Goal: Information Seeking & Learning: Learn about a topic

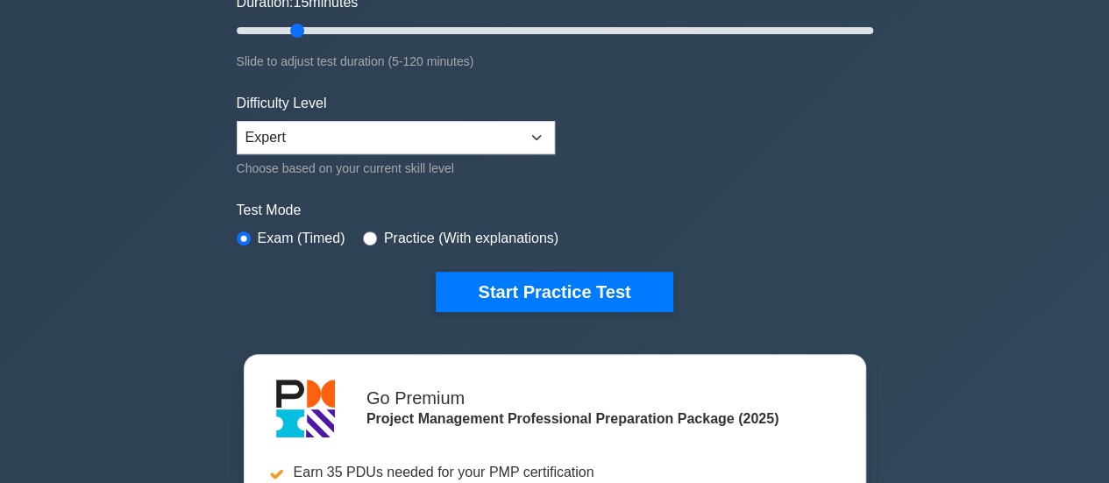
scroll to position [351, 0]
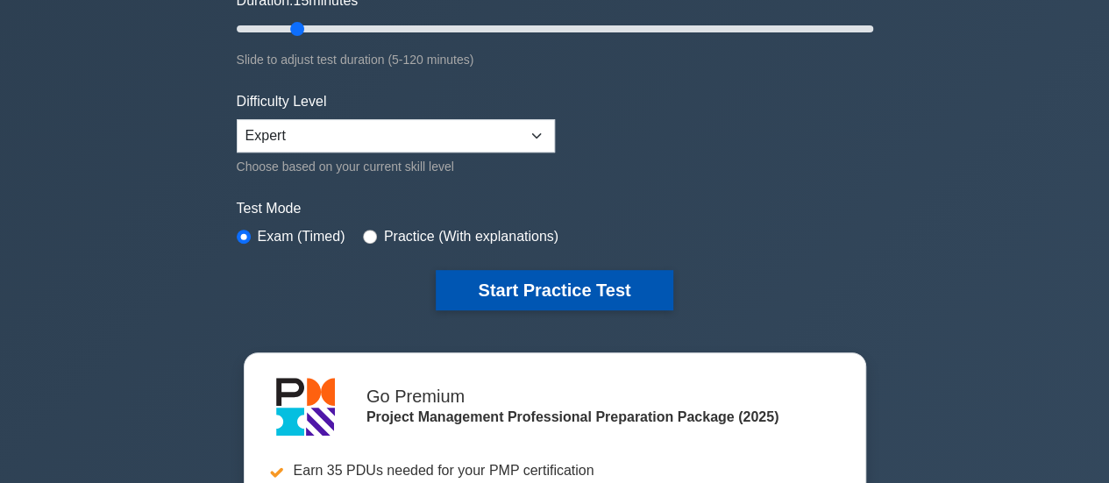
click at [536, 279] on button "Start Practice Test" at bounding box center [554, 290] width 237 height 40
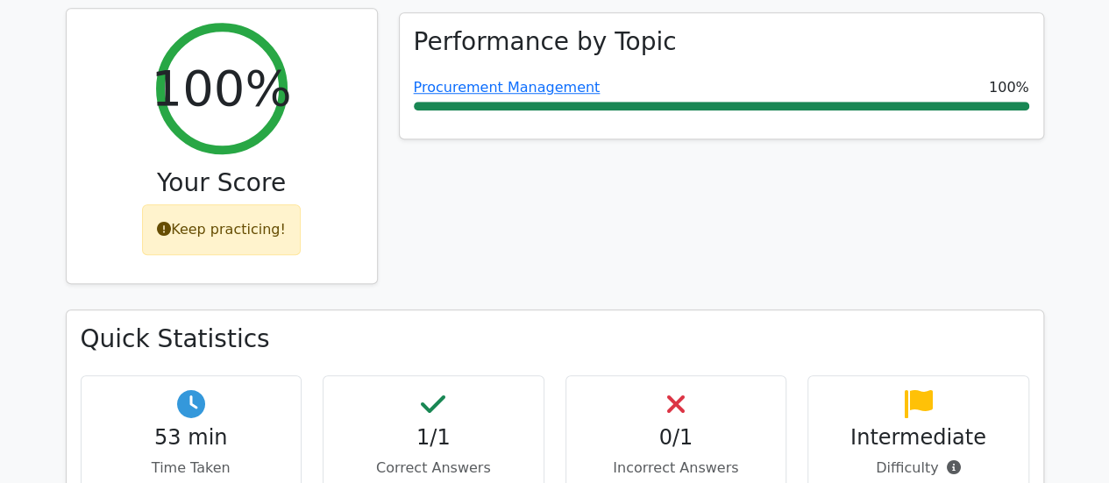
scroll to position [701, 0]
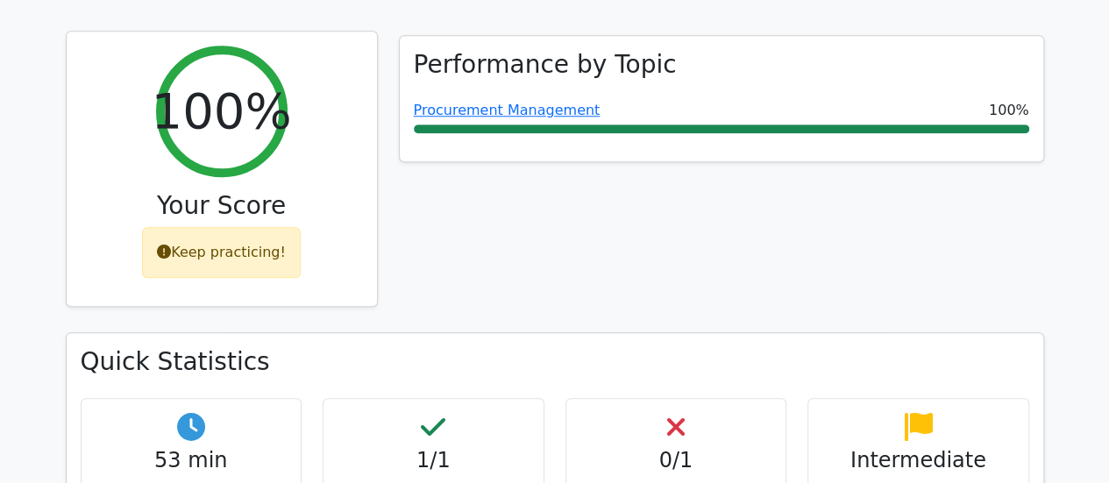
click at [198, 227] on div "Keep practicing!" at bounding box center [221, 252] width 159 height 51
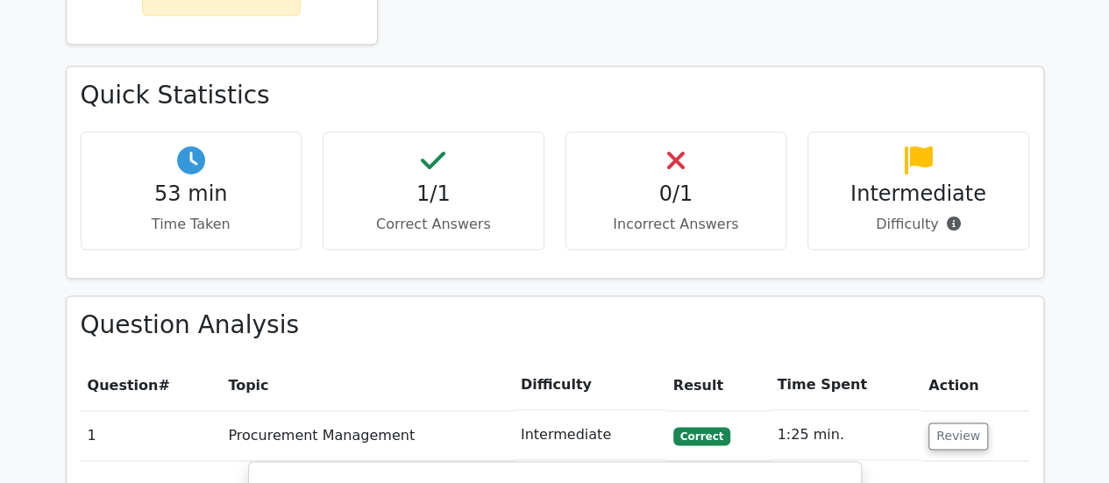
scroll to position [877, 0]
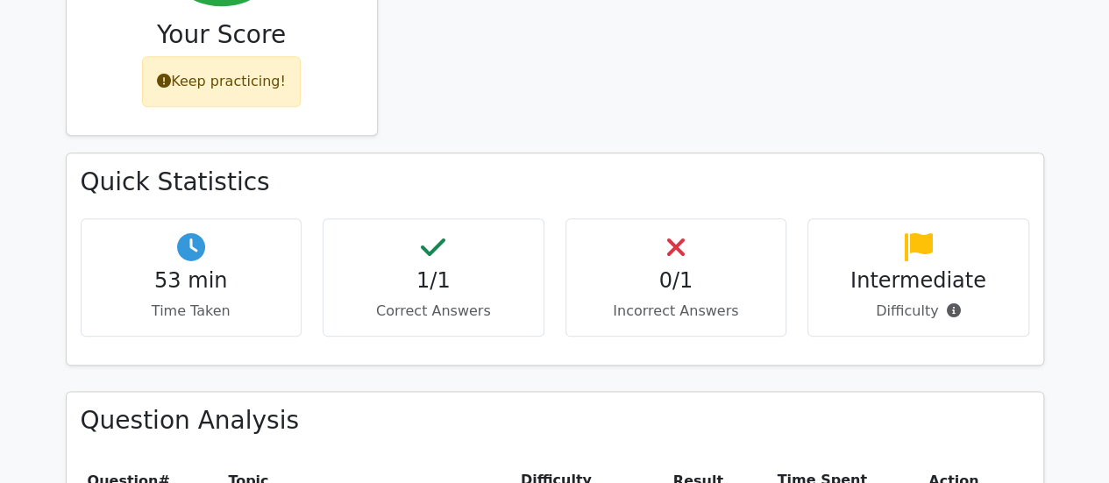
click at [653, 268] on h4 "0/1" at bounding box center [676, 280] width 192 height 25
click at [347, 268] on h4 "1/1" at bounding box center [433, 280] width 192 height 25
click at [195, 268] on h4 "53 min" at bounding box center [192, 280] width 192 height 25
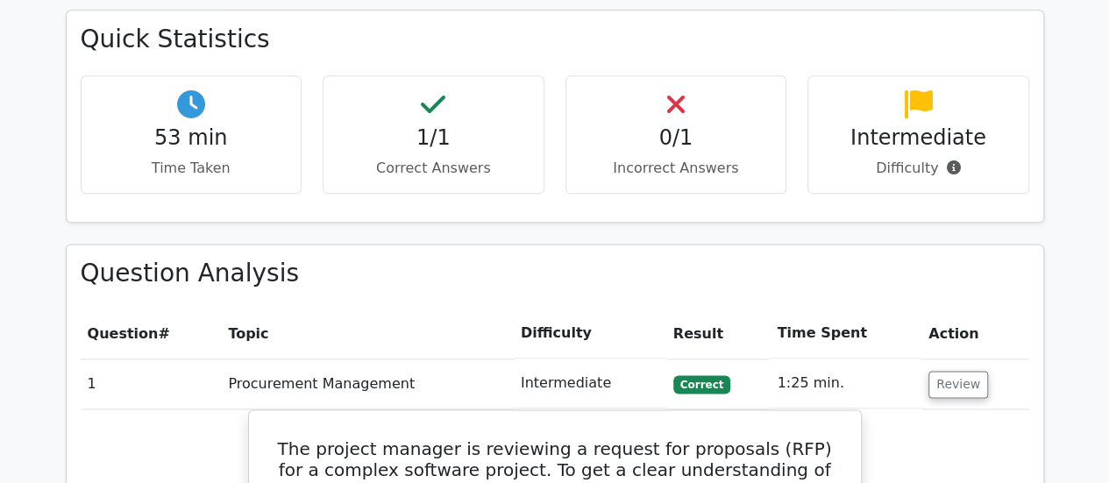
scroll to position [1052, 0]
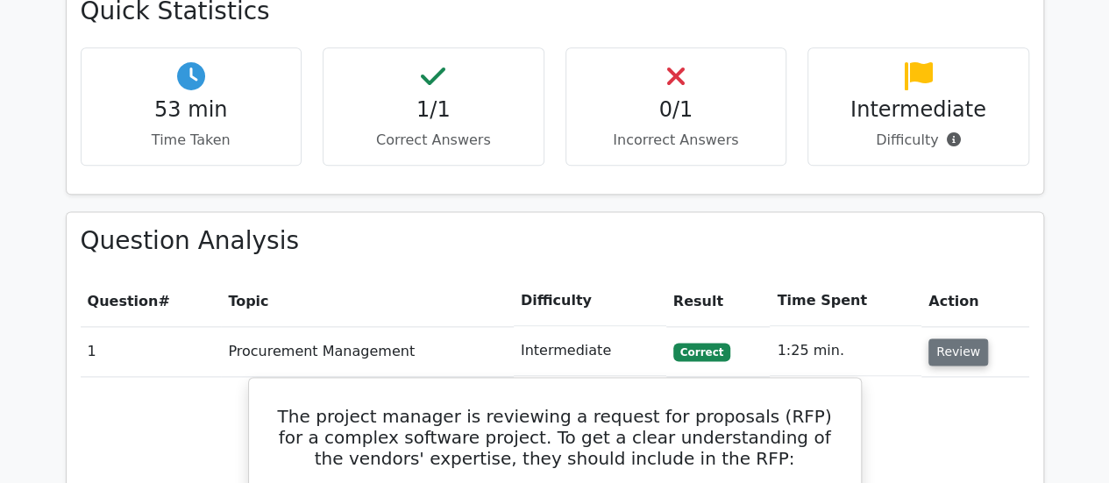
click at [955, 338] on button "Review" at bounding box center [958, 351] width 60 height 27
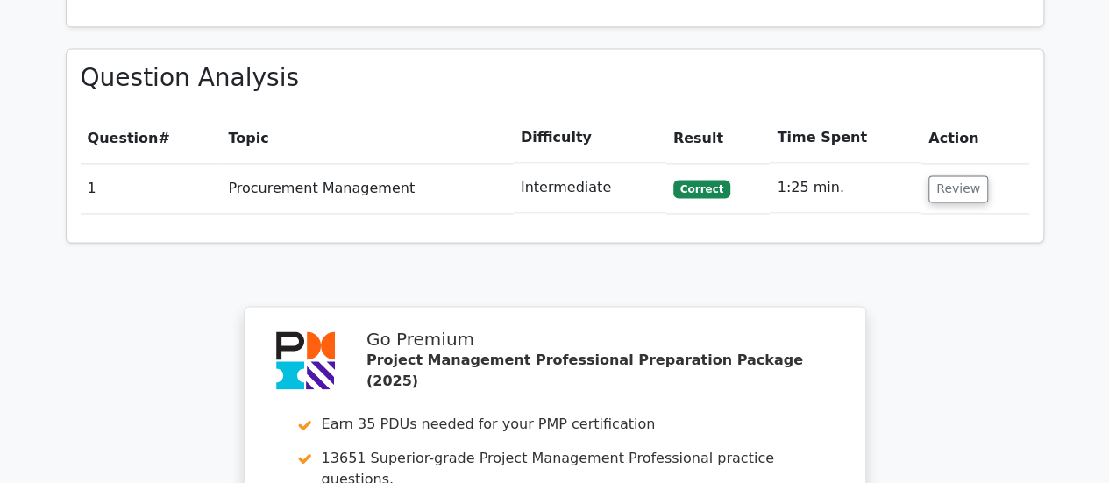
scroll to position [1139, 0]
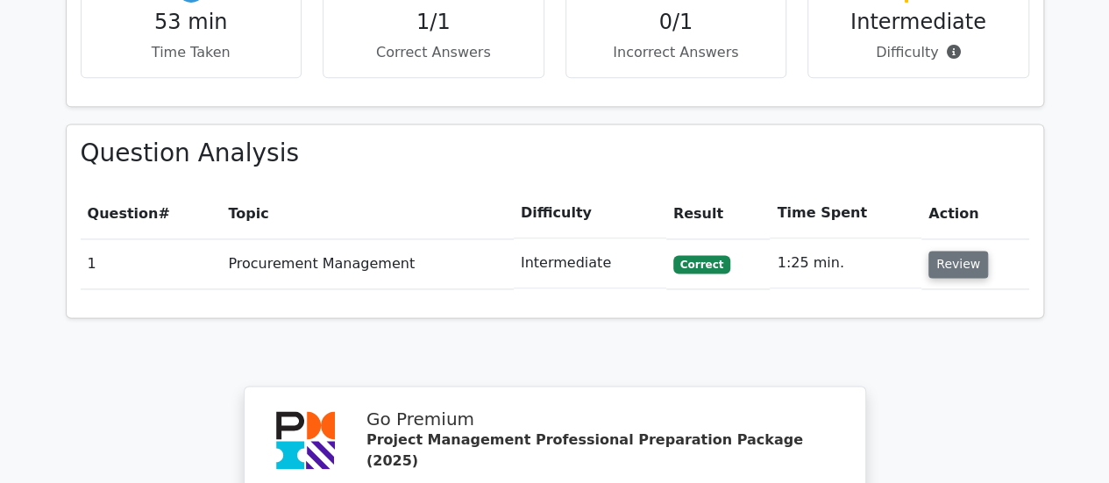
click at [949, 251] on button "Review" at bounding box center [958, 264] width 60 height 27
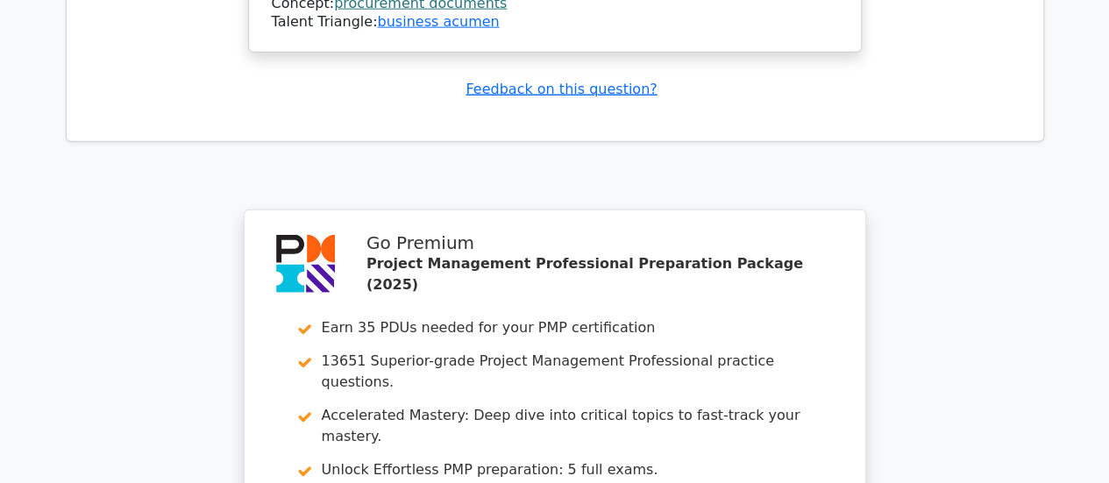
scroll to position [2478, 0]
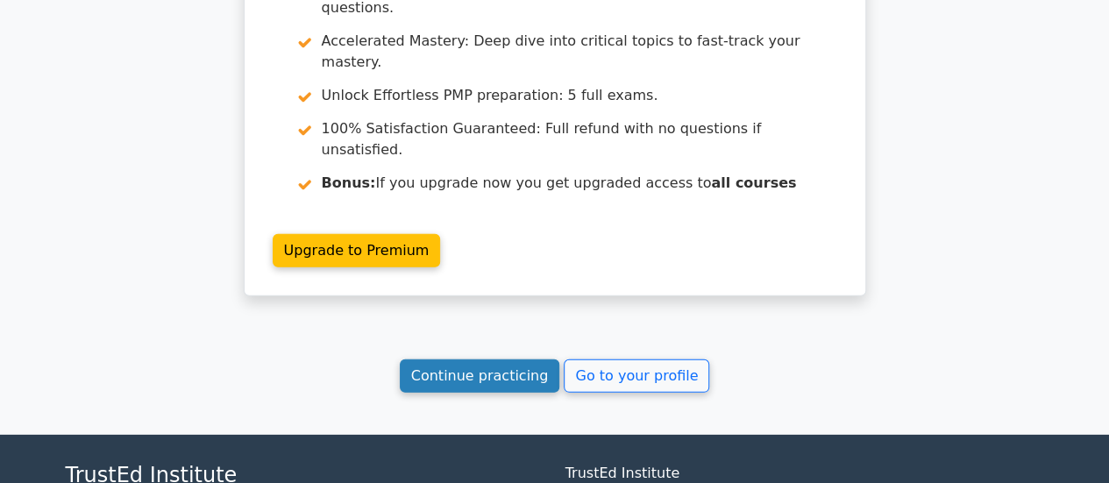
click at [493, 359] on link "Continue practicing" at bounding box center [480, 375] width 160 height 33
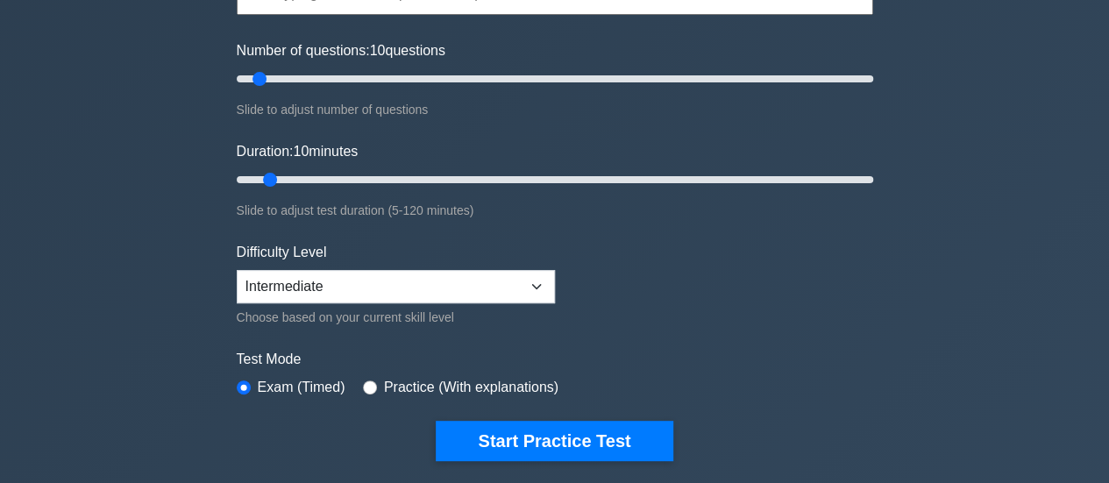
scroll to position [175, 0]
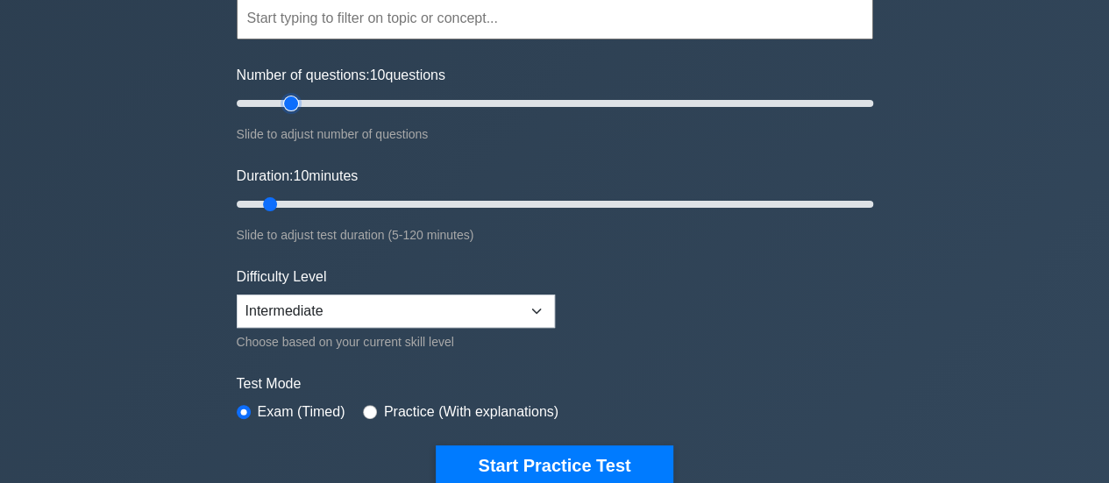
click at [286, 103] on input "Number of questions: 10 questions" at bounding box center [555, 103] width 636 height 21
type input "15"
click at [276, 103] on input "Number of questions: 20 questions" at bounding box center [555, 103] width 636 height 21
type input "15"
click at [289, 202] on input "Duration: 15 minutes" at bounding box center [555, 204] width 636 height 21
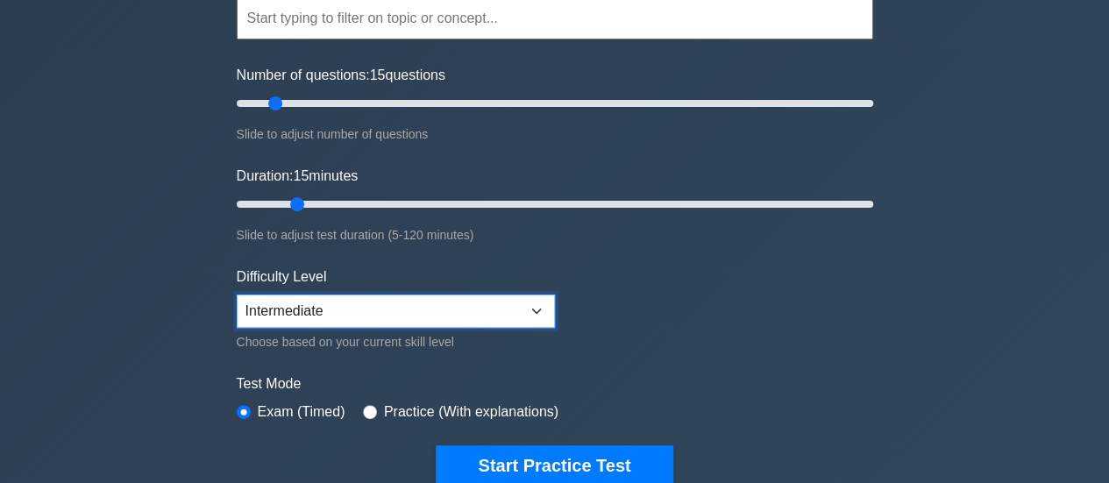
click at [542, 309] on select "Beginner Intermediate Expert" at bounding box center [396, 311] width 318 height 33
select select "expert"
click at [237, 295] on select "Beginner Intermediate Expert" at bounding box center [396, 311] width 318 height 33
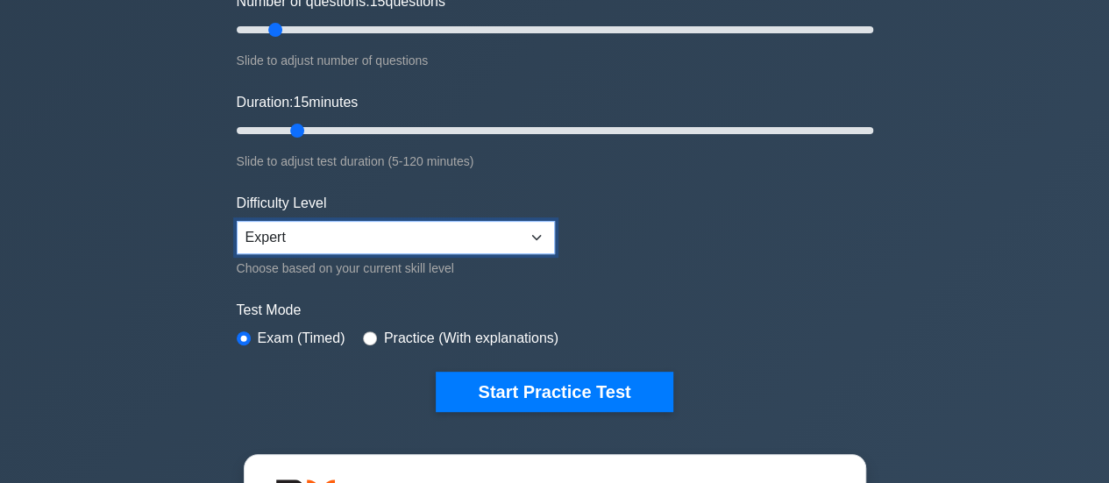
scroll to position [351, 0]
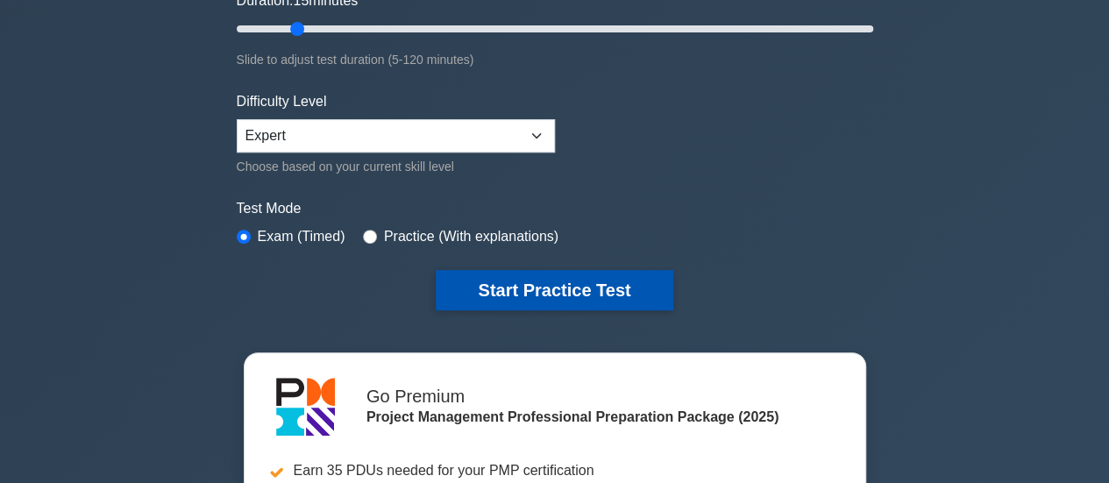
click at [553, 280] on button "Start Practice Test" at bounding box center [554, 290] width 237 height 40
click at [559, 281] on button "Start Practice Test" at bounding box center [554, 290] width 237 height 40
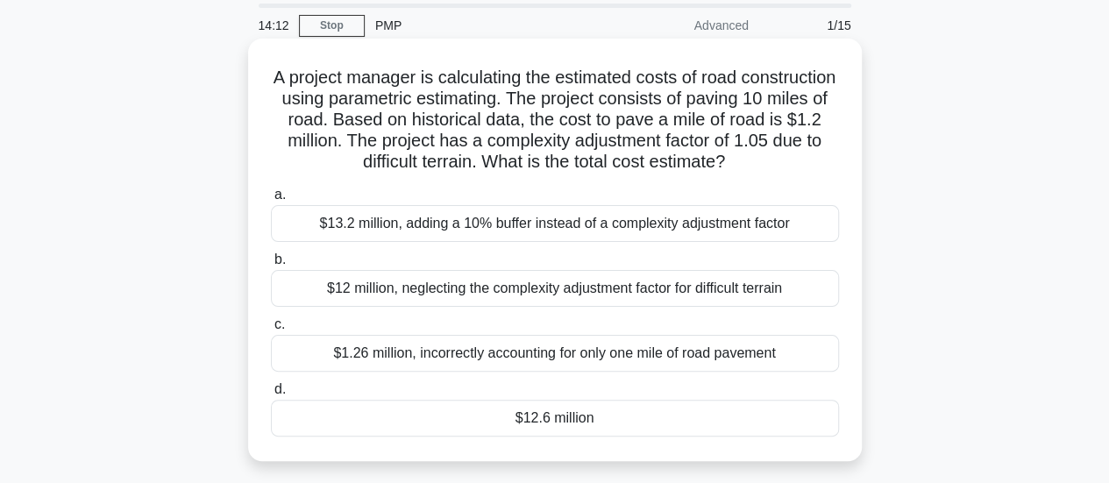
scroll to position [88, 0]
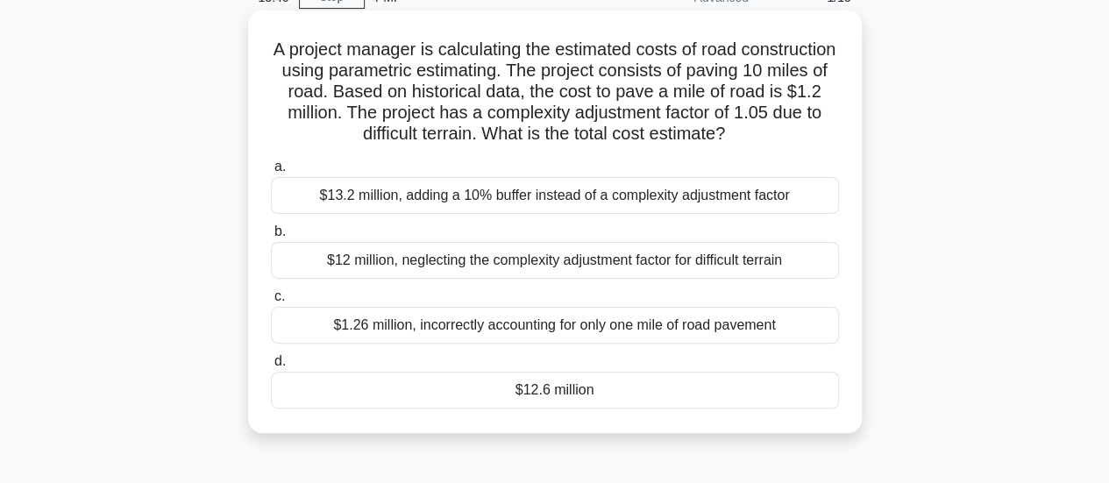
click at [545, 383] on div "$12.6 million" at bounding box center [555, 390] width 568 height 37
click at [271, 367] on input "d. $12.6 million" at bounding box center [271, 361] width 0 height 11
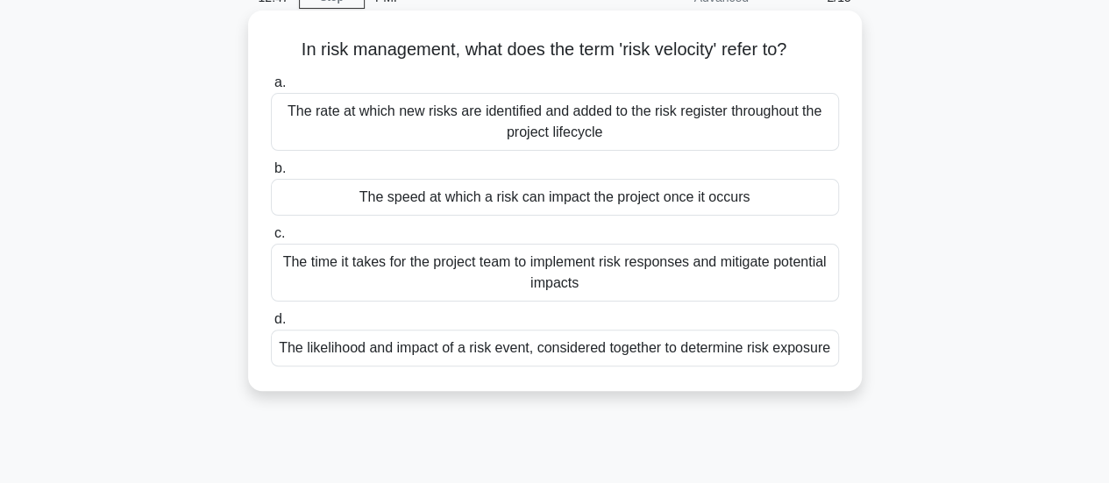
click at [542, 281] on div "The time it takes for the project team to implement risk responses and mitigate…" at bounding box center [555, 273] width 568 height 58
click at [271, 239] on input "c. The time it takes for the project team to implement risk responses and mitig…" at bounding box center [271, 233] width 0 height 11
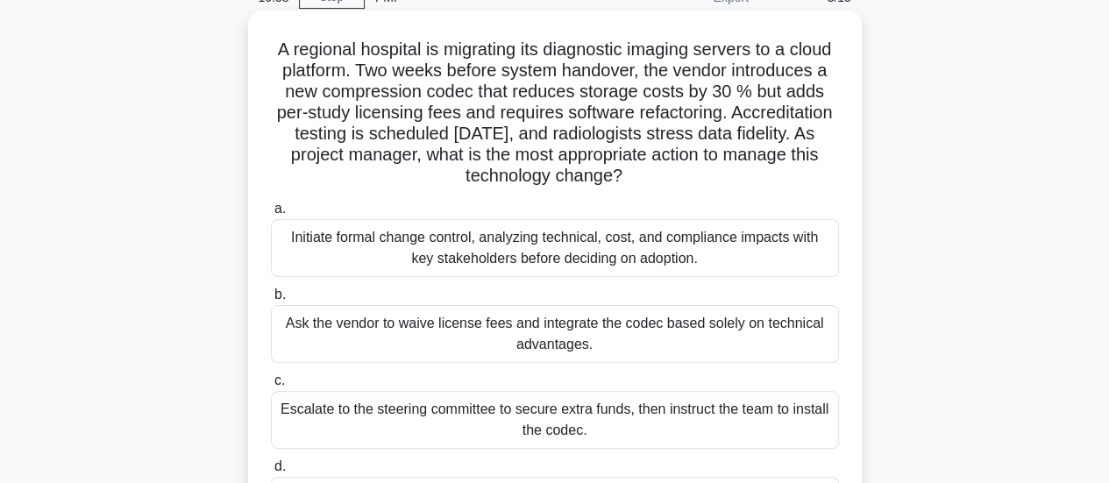
click at [585, 259] on div "Initiate formal change control, analyzing technical, cost, and compliance impac…" at bounding box center [555, 248] width 568 height 58
click at [271, 215] on input "a. Initiate formal change control, analyzing technical, cost, and compliance im…" at bounding box center [271, 208] width 0 height 11
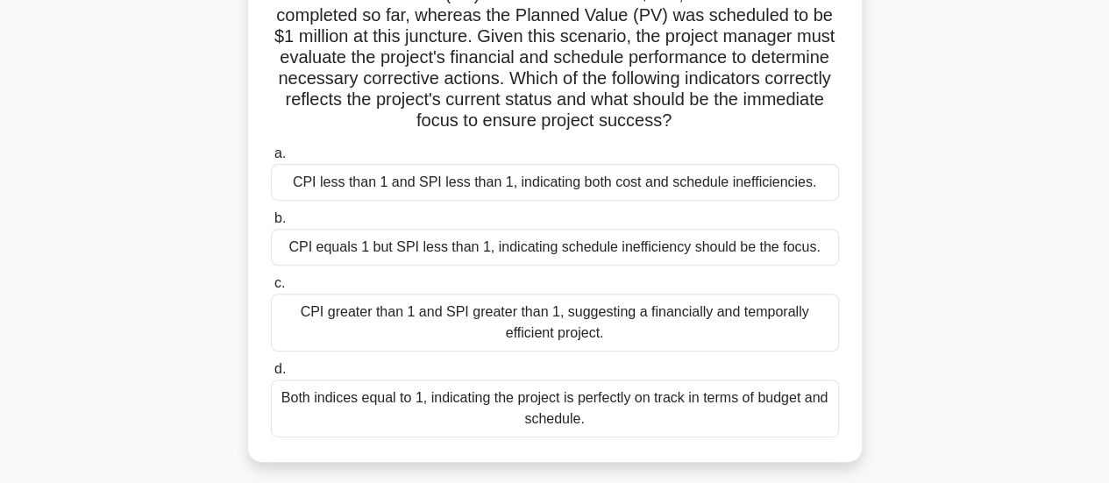
scroll to position [263, 0]
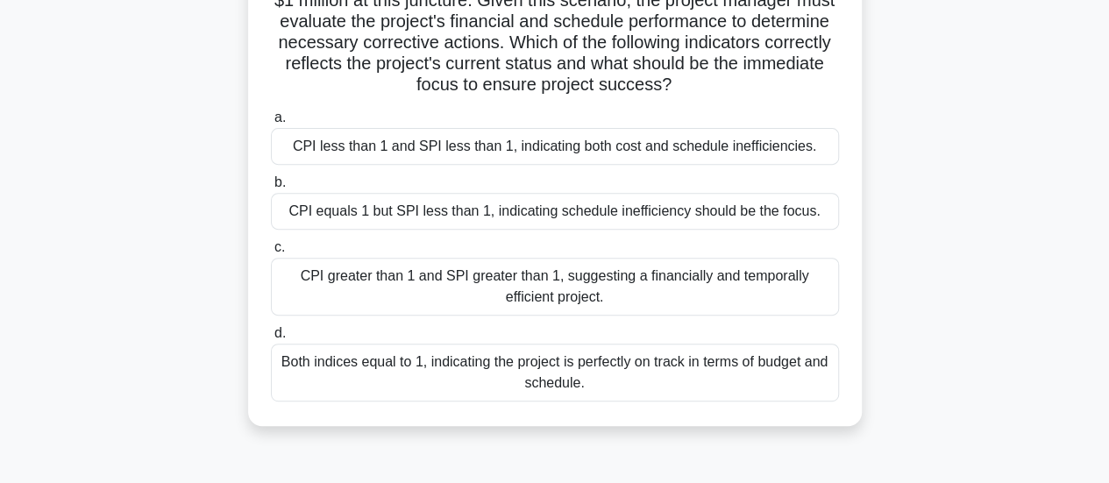
click at [581, 152] on div "CPI less than 1 and SPI less than 1, indicating both cost and schedule ineffici…" at bounding box center [555, 146] width 568 height 37
click at [271, 124] on input "a. CPI less than 1 and SPI less than 1, indicating both cost and schedule ineff…" at bounding box center [271, 117] width 0 height 11
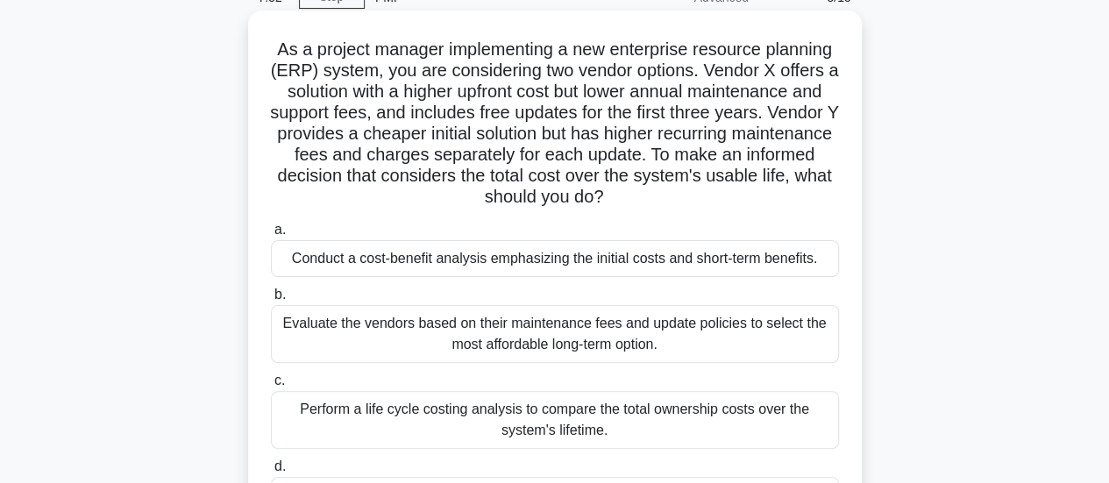
scroll to position [175, 0]
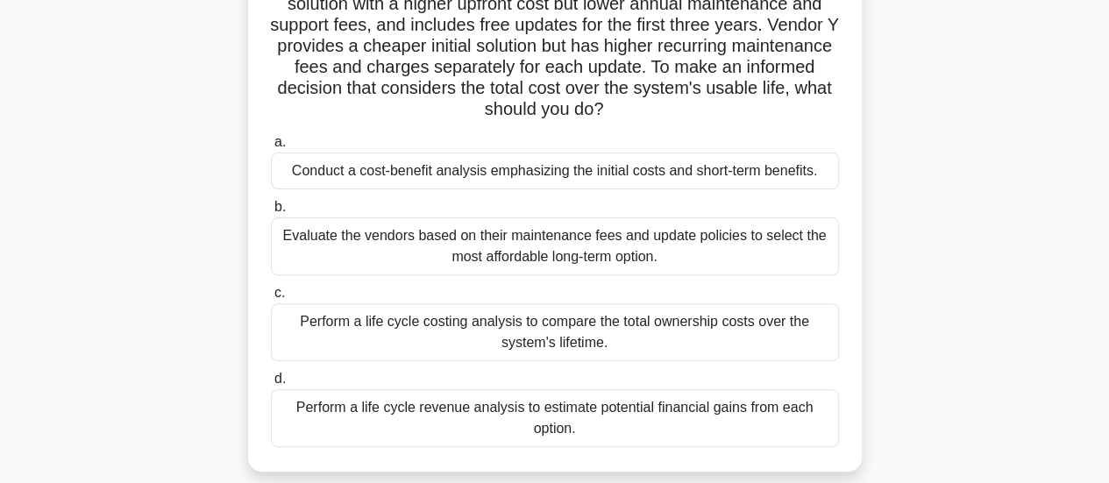
click at [619, 337] on div "Perform a life cycle costing analysis to compare the total ownership costs over…" at bounding box center [555, 332] width 568 height 58
click at [271, 299] on input "c. Perform a life cycle costing analysis to compare the total ownership costs o…" at bounding box center [271, 292] width 0 height 11
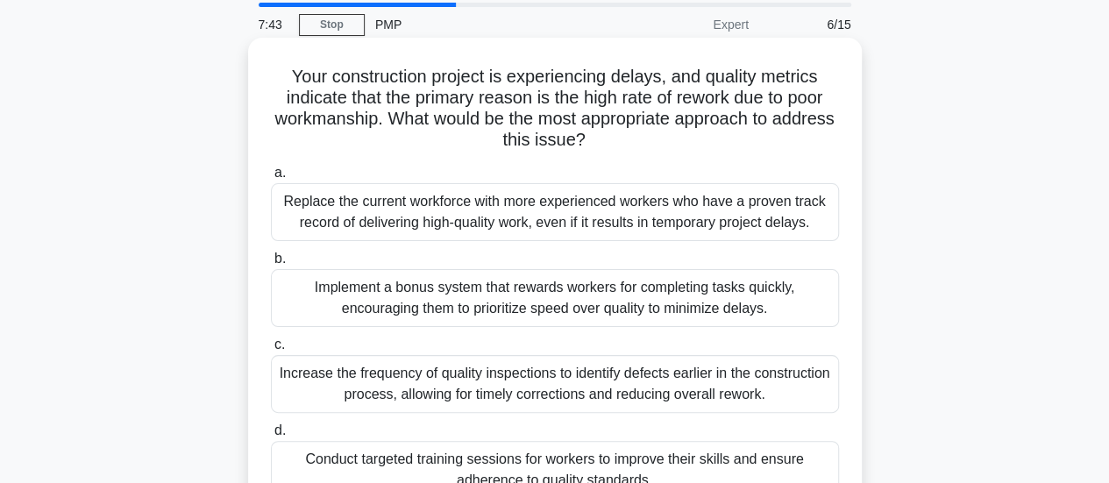
scroll to position [88, 0]
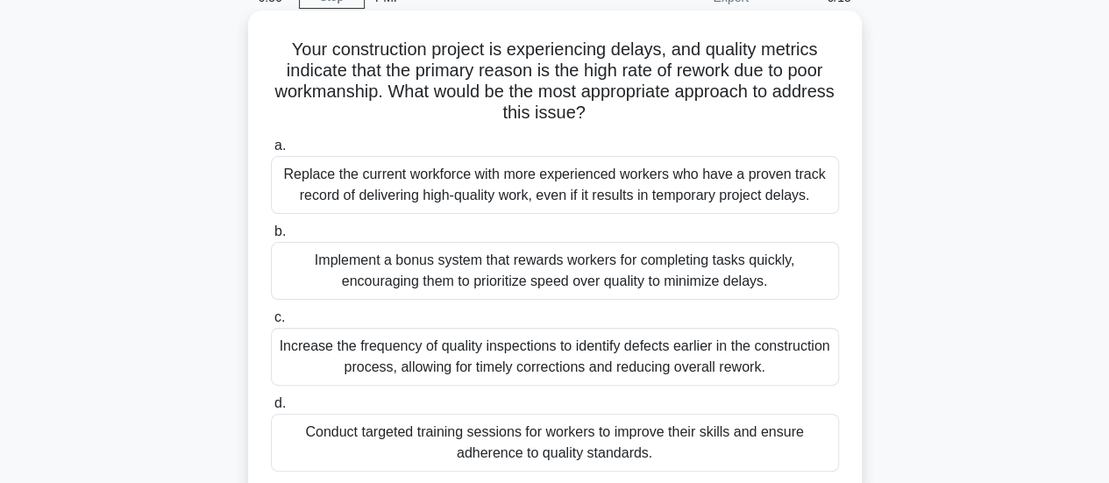
click at [517, 441] on div "Conduct targeted training sessions for workers to improve their skills and ensu…" at bounding box center [555, 443] width 568 height 58
click at [271, 409] on input "d. Conduct targeted training sessions for workers to improve their skills and e…" at bounding box center [271, 403] width 0 height 11
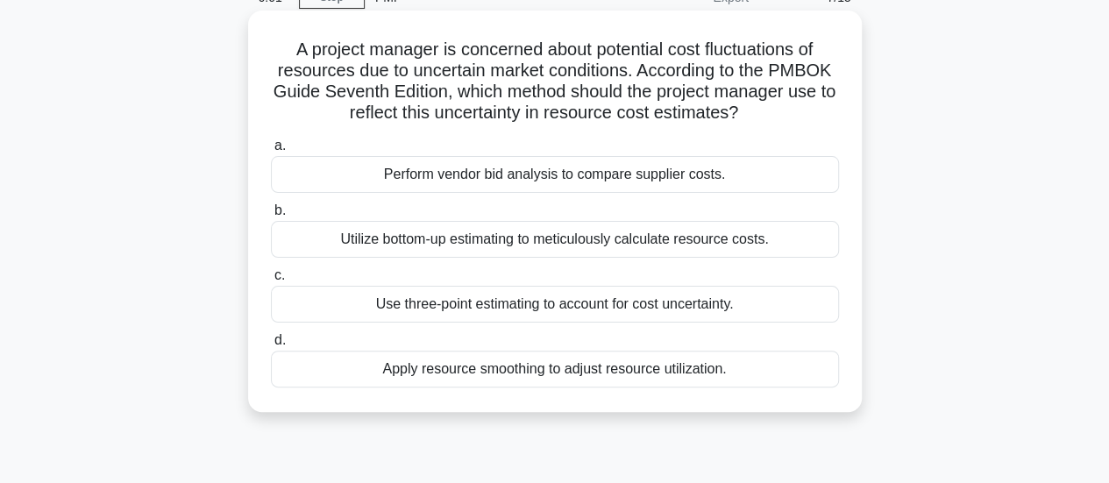
click at [536, 312] on div "Use three-point estimating to account for cost uncertainty." at bounding box center [555, 304] width 568 height 37
click at [271, 281] on input "c. Use three-point estimating to account for cost uncertainty." at bounding box center [271, 275] width 0 height 11
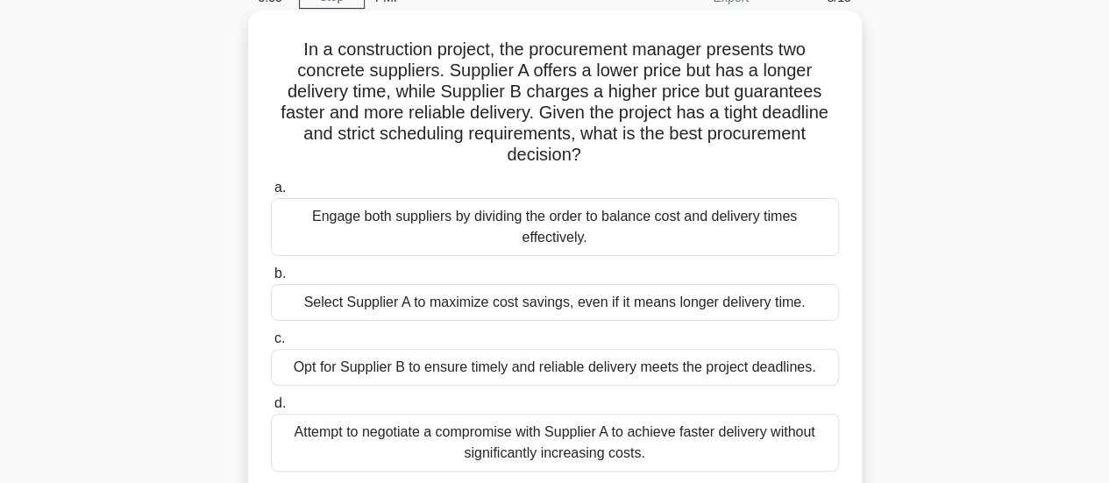
scroll to position [175, 0]
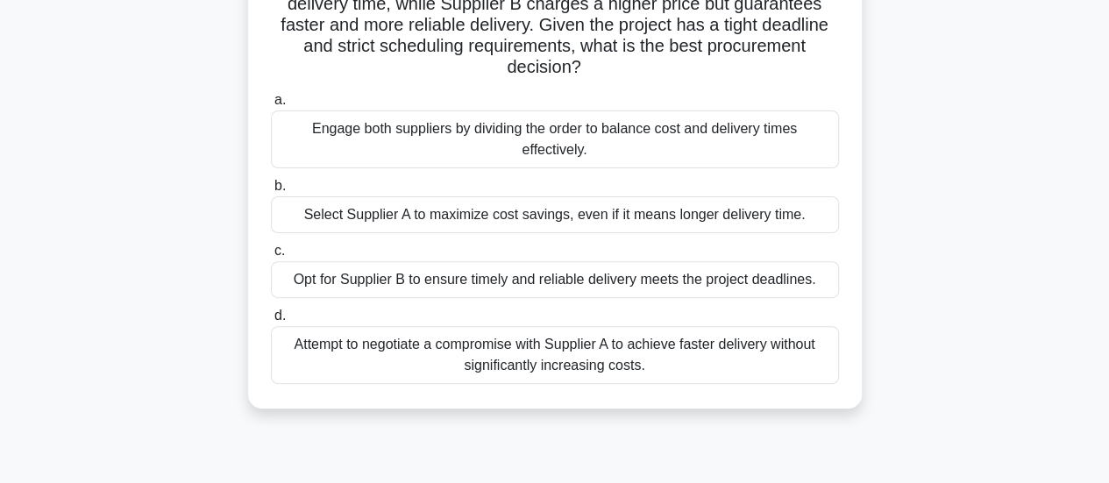
drag, startPoint x: 486, startPoint y: 287, endPoint x: 496, endPoint y: 317, distance: 32.2
click at [497, 318] on div "a. Engage both suppliers by dividing the order to balance cost and delivery tim…" at bounding box center [554, 237] width 589 height 302
click at [490, 312] on label "d. Attempt to negotiate a compromise with Supplier A to achieve faster delivery…" at bounding box center [555, 344] width 568 height 79
click at [271, 312] on input "d. Attempt to negotiate a compromise with Supplier A to achieve faster delivery…" at bounding box center [271, 315] width 0 height 11
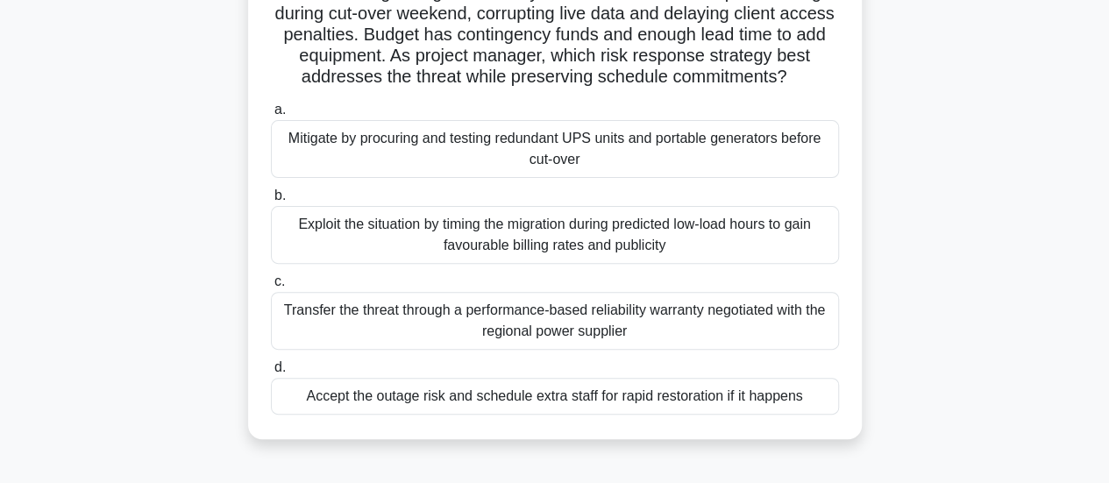
scroll to position [0, 0]
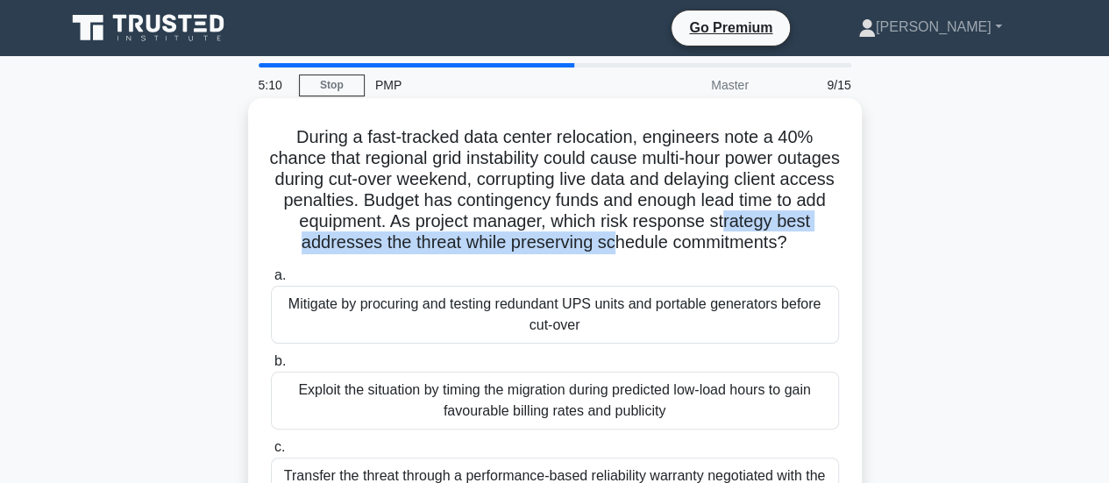
drag, startPoint x: 416, startPoint y: 245, endPoint x: 745, endPoint y: 245, distance: 328.7
click at [745, 246] on h5 "During a fast-tracked data center relocation, engineers note a 40% chance that …" at bounding box center [554, 190] width 571 height 128
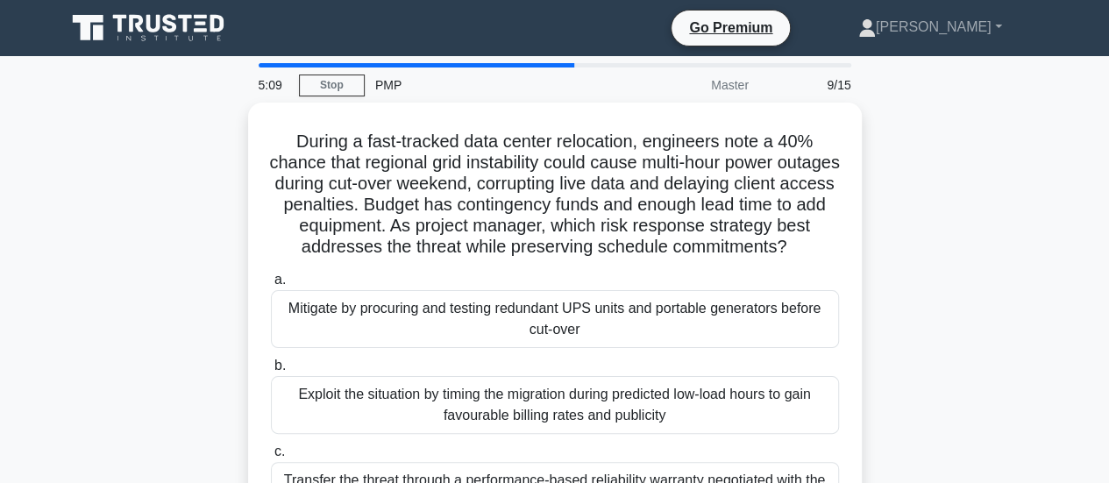
click at [1019, 251] on div "During a fast-tracked data center relocation, engineers note a 40% chance that …" at bounding box center [554, 367] width 999 height 528
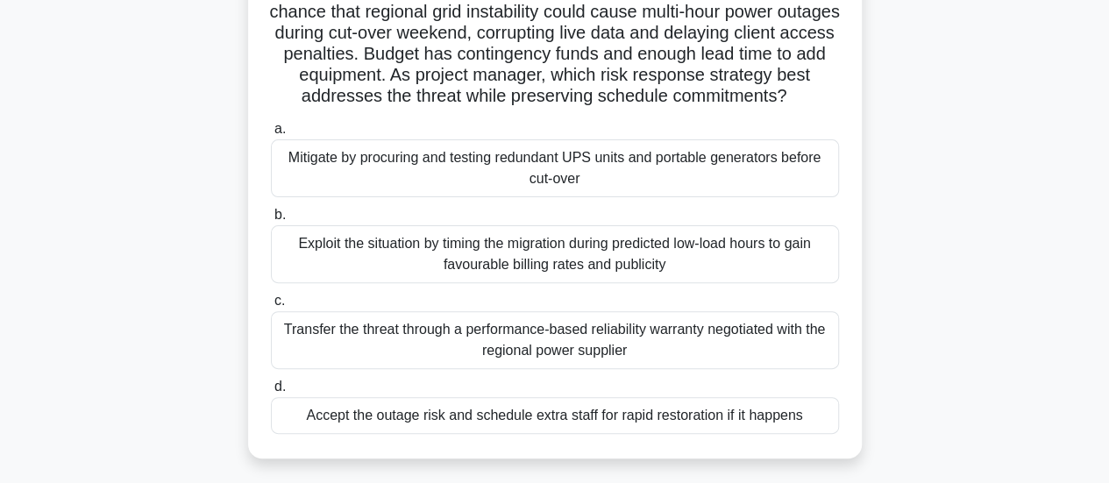
scroll to position [88, 0]
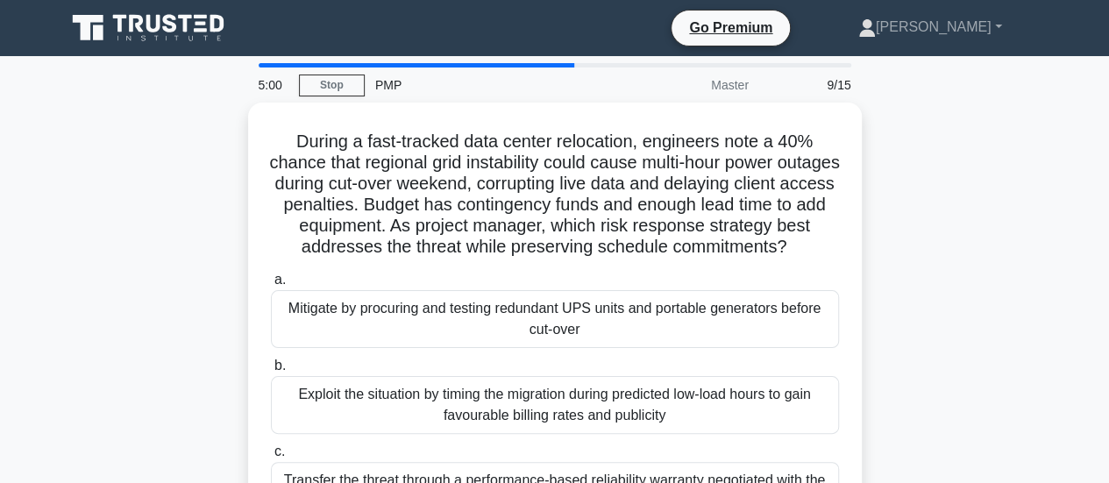
click at [267, 89] on div "5:00" at bounding box center [273, 84] width 51 height 35
click at [394, 87] on div "PMP" at bounding box center [485, 84] width 241 height 35
click at [726, 90] on div "Master" at bounding box center [682, 84] width 153 height 35
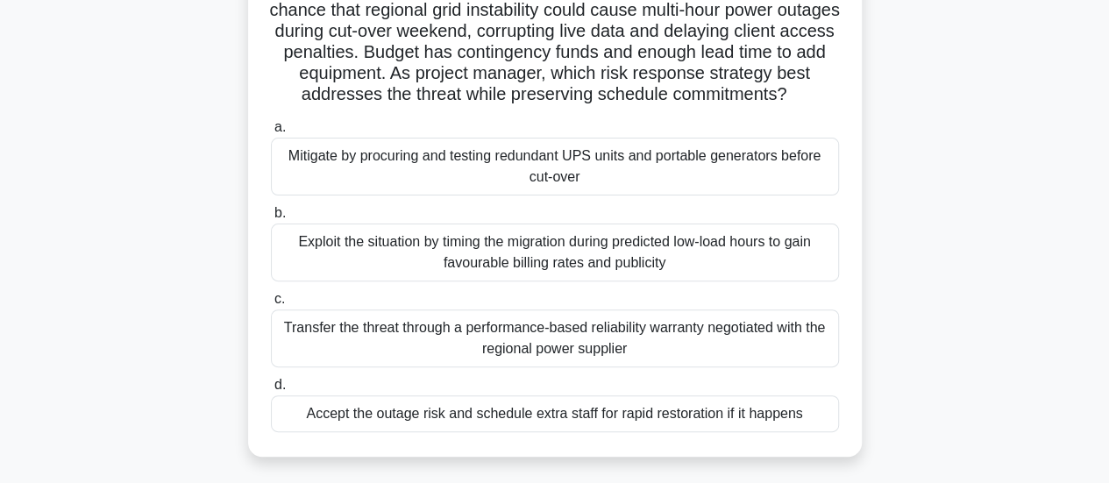
scroll to position [175, 0]
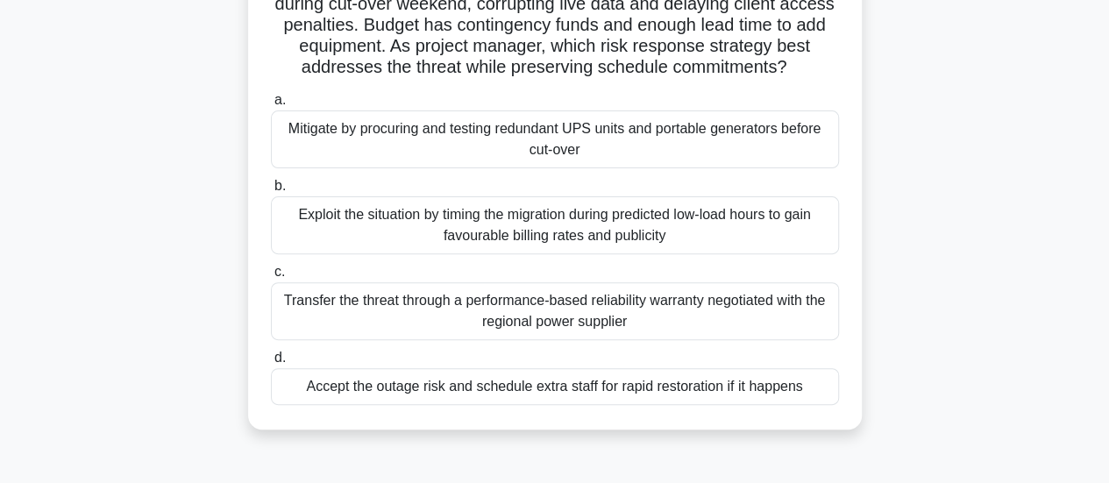
click at [464, 161] on div "Mitigate by procuring and testing redundant UPS units and portable generators b…" at bounding box center [555, 139] width 568 height 58
click at [271, 106] on input "a. Mitigate by procuring and testing redundant UPS units and portable generator…" at bounding box center [271, 100] width 0 height 11
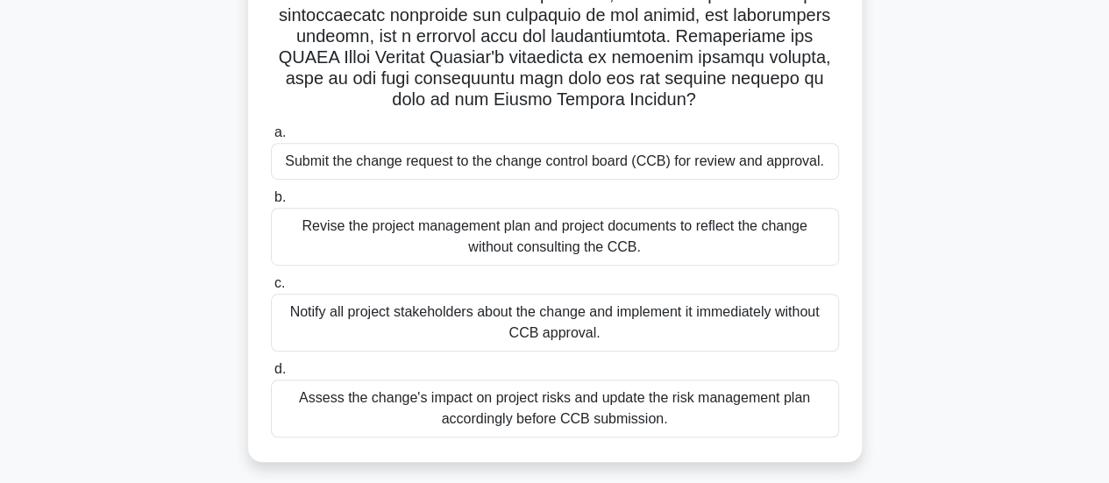
scroll to position [468, 0]
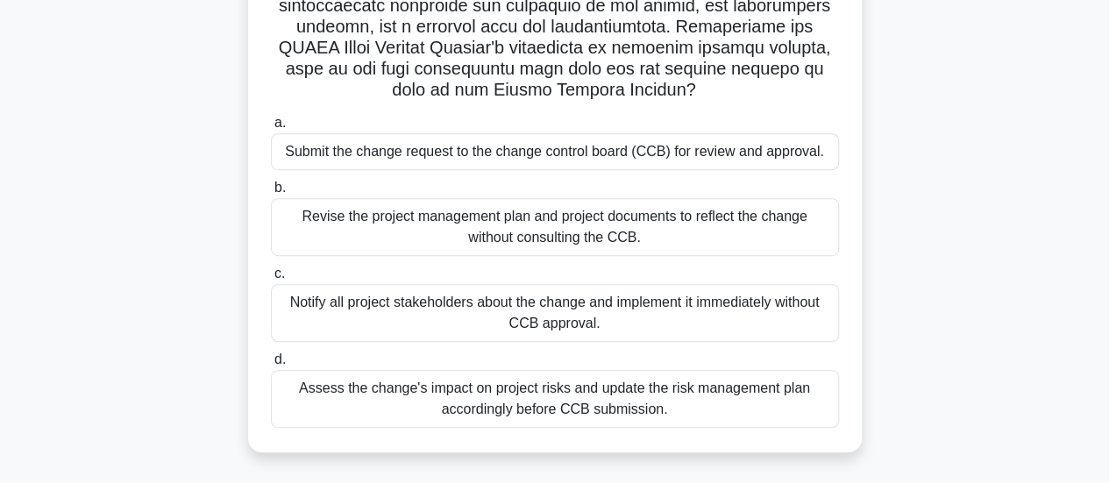
click at [538, 398] on div "Assess the change's impact on project risks and update the risk management plan…" at bounding box center [555, 399] width 568 height 58
click at [271, 366] on input "d. Assess the change's impact on project risks and update the risk management p…" at bounding box center [271, 359] width 0 height 11
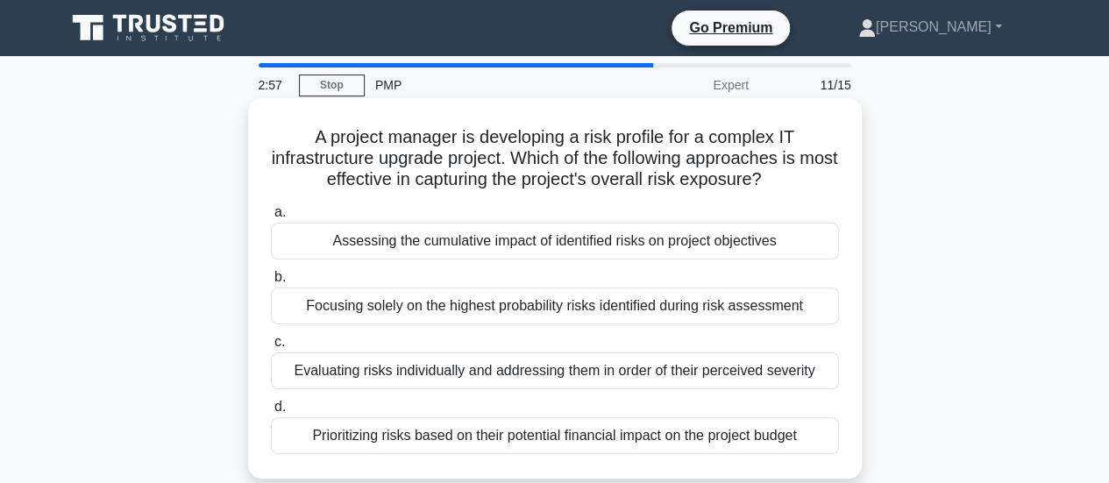
scroll to position [88, 0]
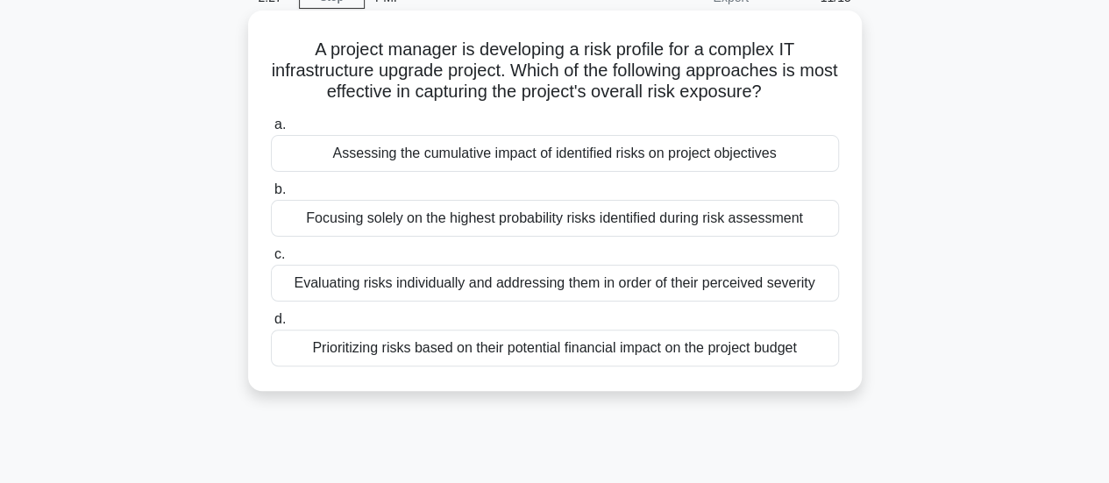
click at [578, 156] on div "Assessing the cumulative impact of identified risks on project objectives" at bounding box center [555, 153] width 568 height 37
click at [271, 131] on input "a. Assessing the cumulative impact of identified risks on project objectives" at bounding box center [271, 124] width 0 height 11
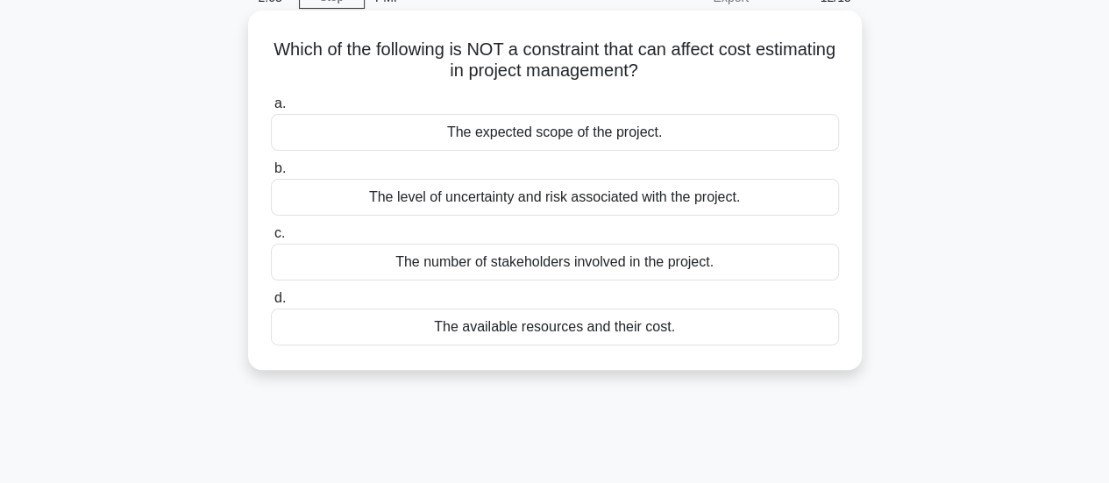
click at [540, 264] on div "The number of stakeholders involved in the project." at bounding box center [555, 262] width 568 height 37
click at [271, 239] on input "c. The number of stakeholders involved in the project." at bounding box center [271, 233] width 0 height 11
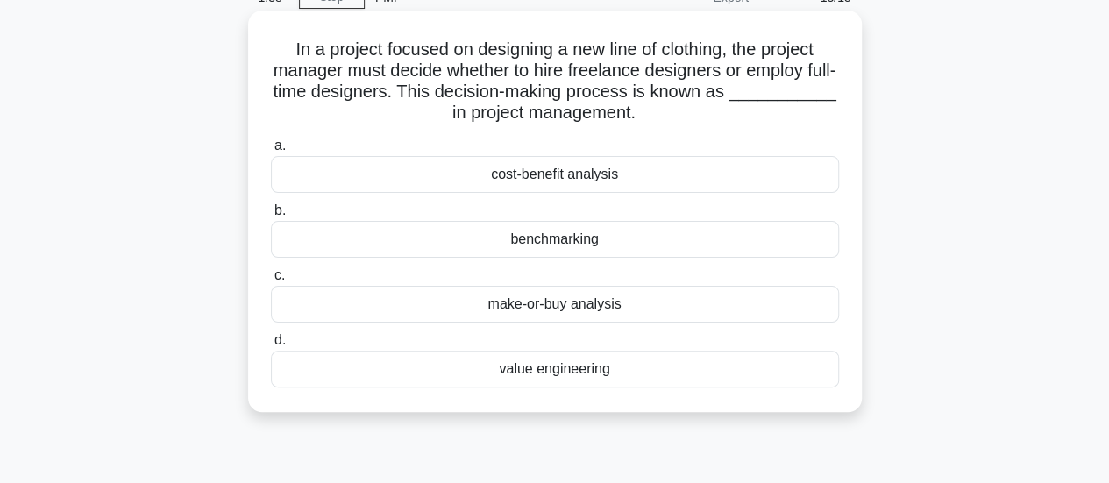
click at [529, 178] on div "cost-benefit analysis" at bounding box center [555, 174] width 568 height 37
click at [271, 152] on input "a. cost-benefit analysis" at bounding box center [271, 145] width 0 height 11
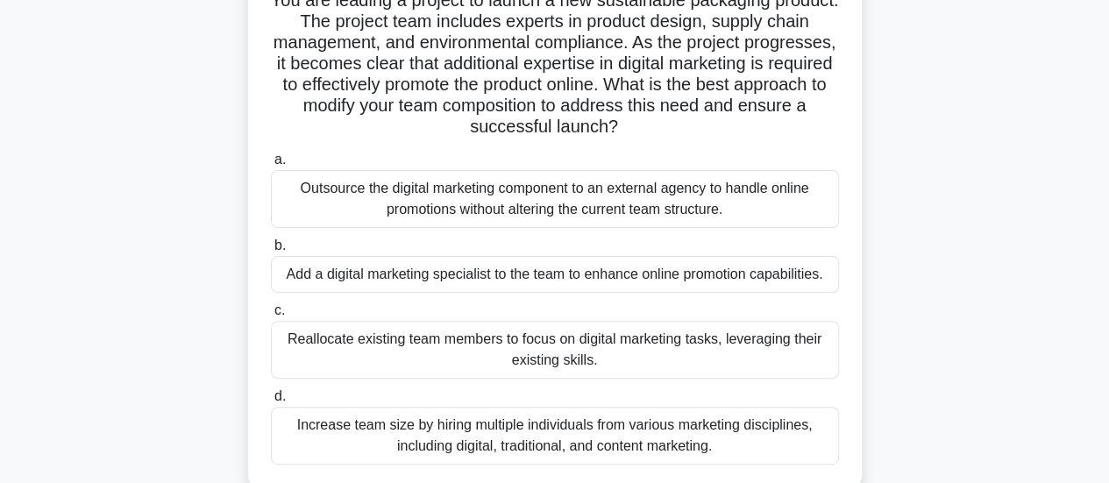
scroll to position [175, 0]
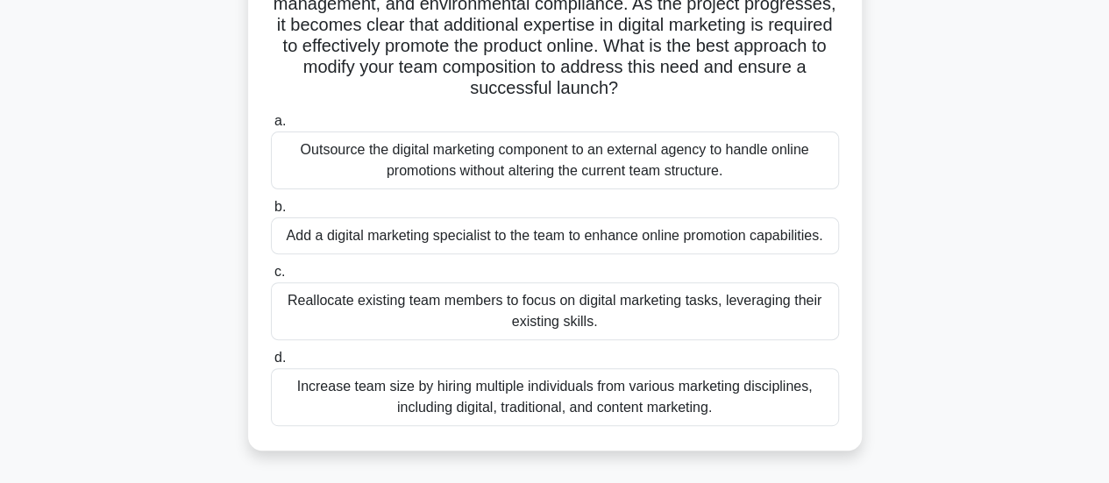
click at [591, 238] on div "Add a digital marketing specialist to the team to enhance online promotion capa…" at bounding box center [555, 235] width 568 height 37
click at [271, 213] on input "b. Add a digital marketing specialist to the team to enhance online promotion c…" at bounding box center [271, 207] width 0 height 11
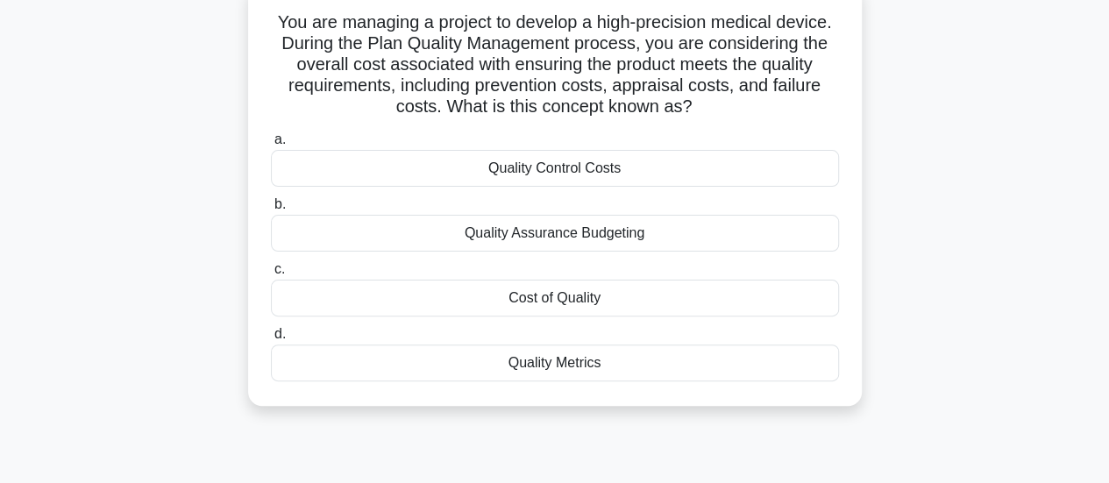
scroll to position [88, 0]
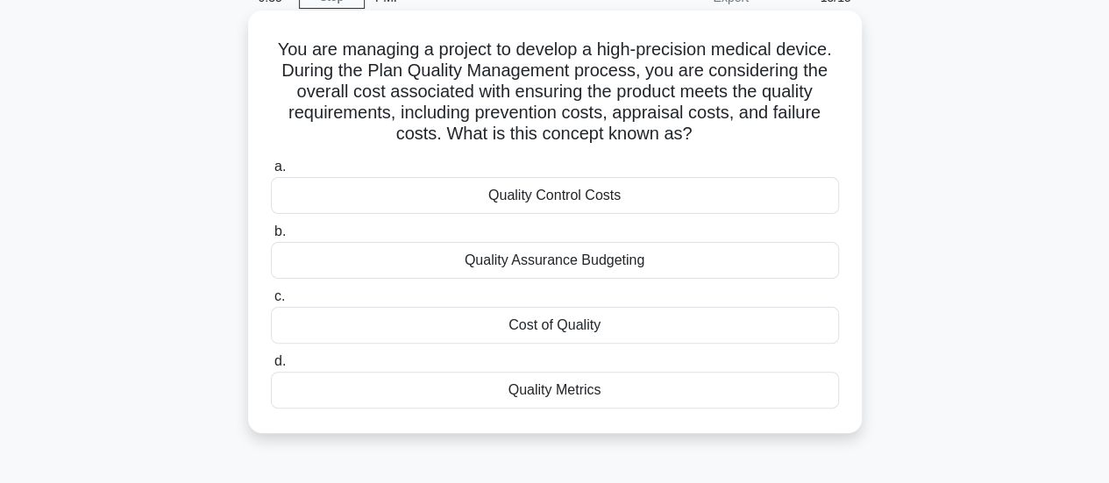
click at [507, 325] on div "Cost of Quality" at bounding box center [555, 325] width 568 height 37
click at [271, 302] on input "c. Cost of Quality" at bounding box center [271, 296] width 0 height 11
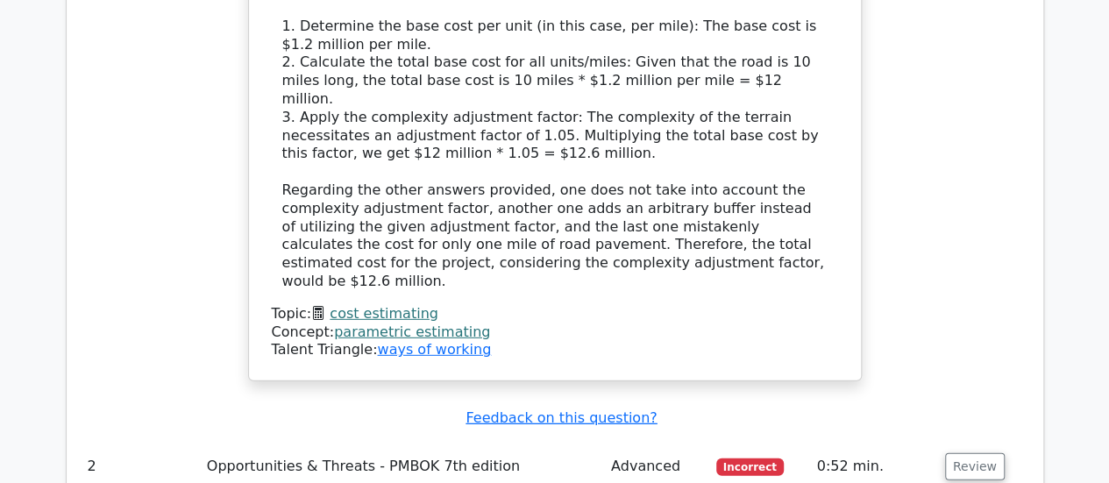
scroll to position [2454, 0]
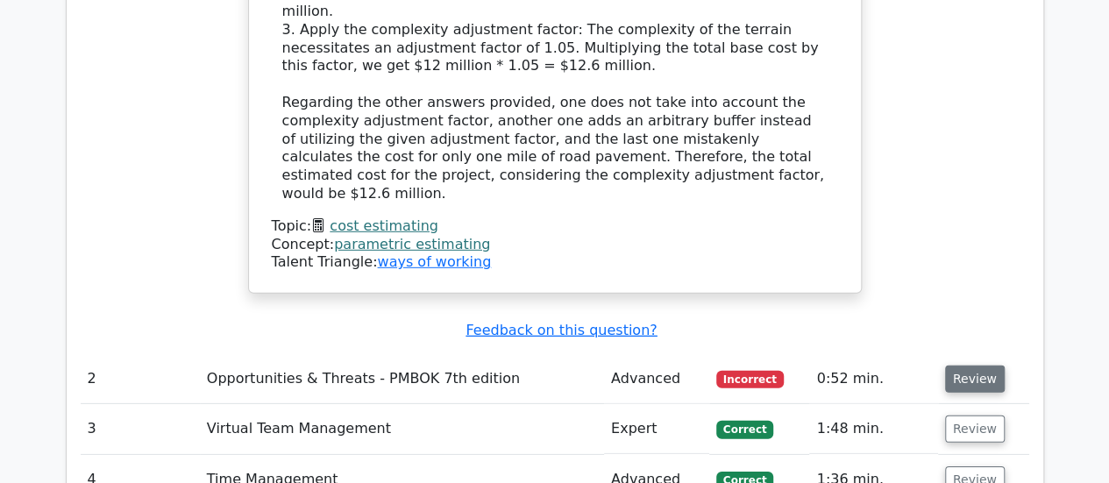
click at [957, 366] on button "Review" at bounding box center [975, 379] width 60 height 27
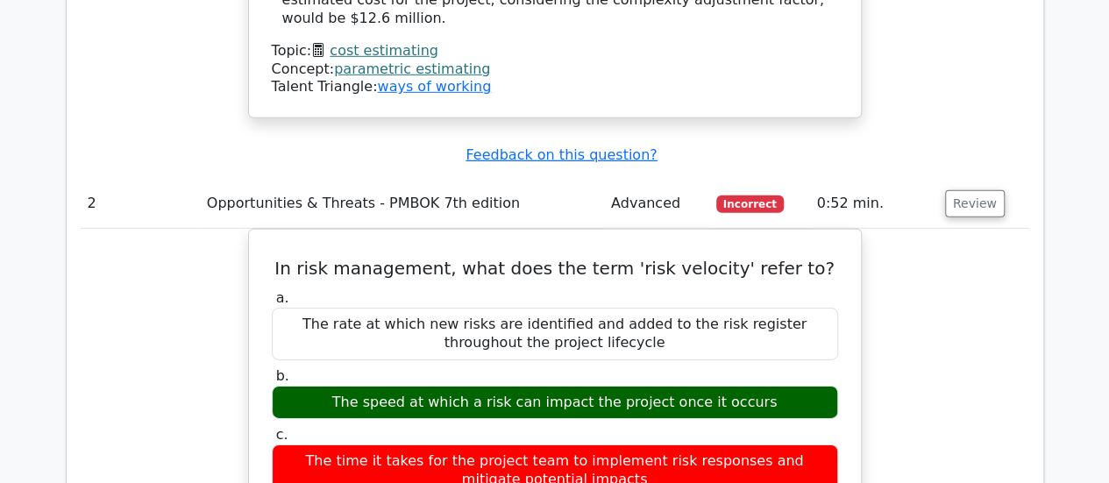
scroll to position [2542, 0]
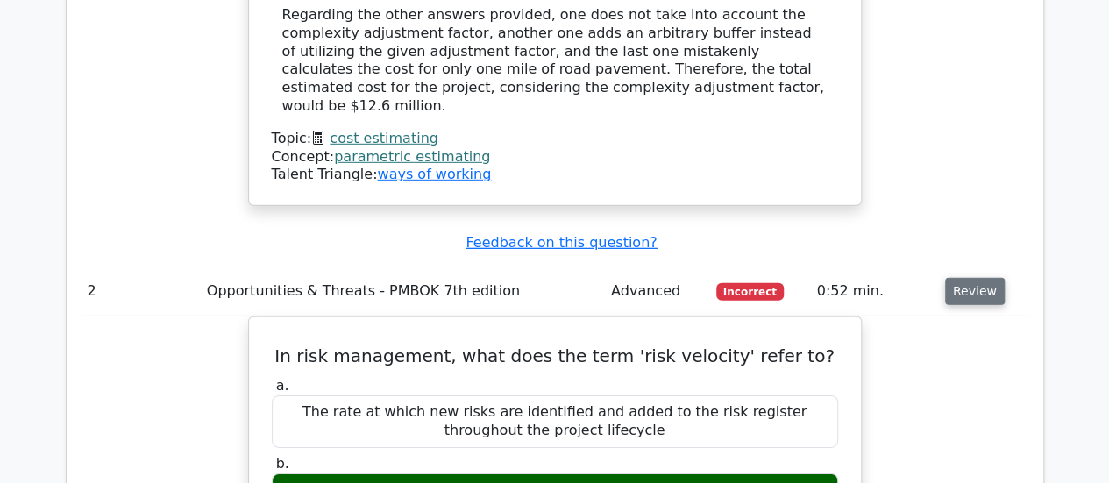
click at [968, 278] on button "Review" at bounding box center [975, 291] width 60 height 27
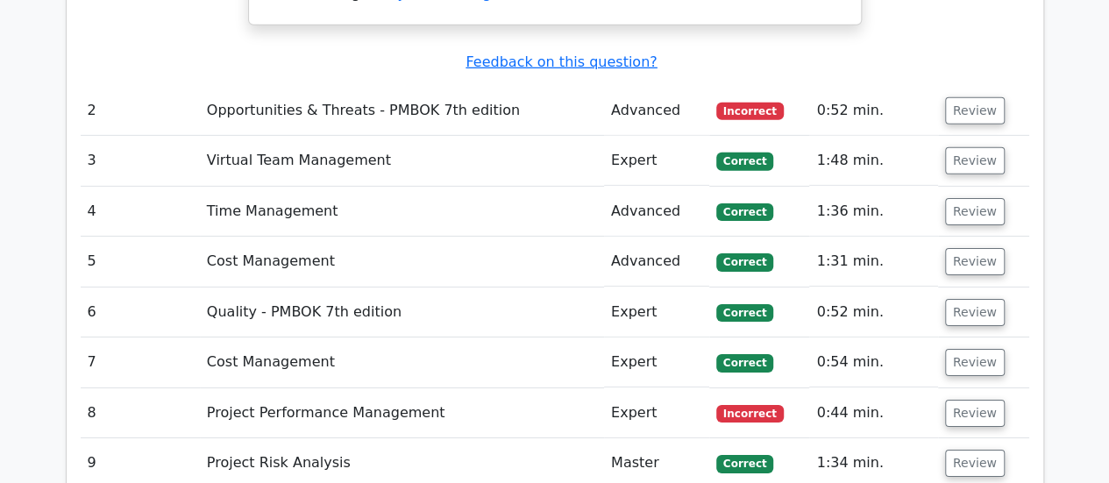
scroll to position [2805, 0]
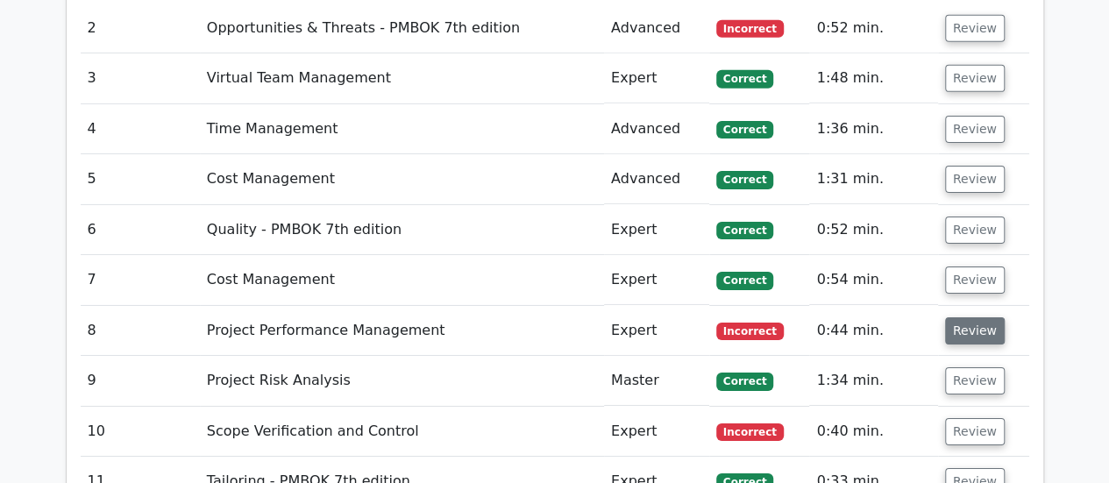
click at [967, 317] on button "Review" at bounding box center [975, 330] width 60 height 27
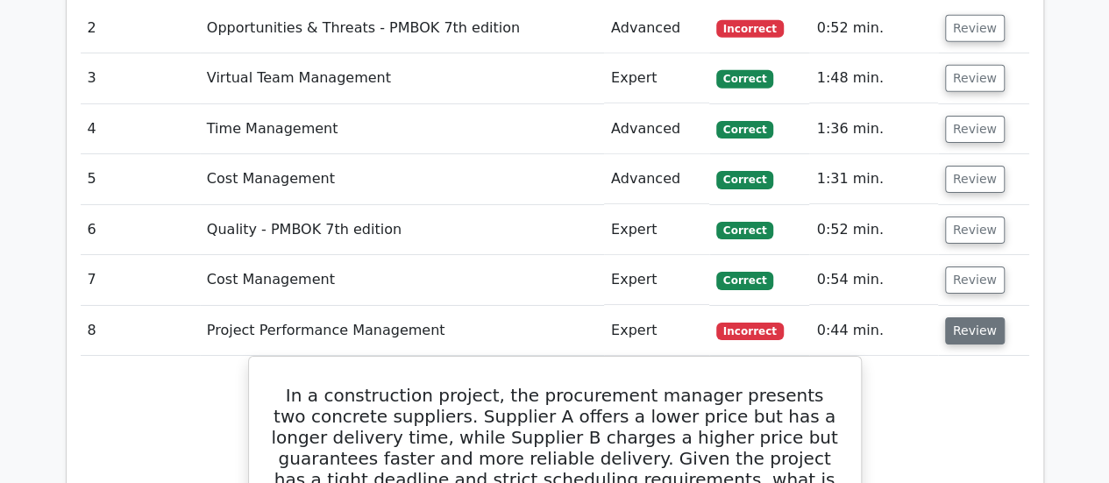
click at [980, 317] on button "Review" at bounding box center [975, 330] width 60 height 27
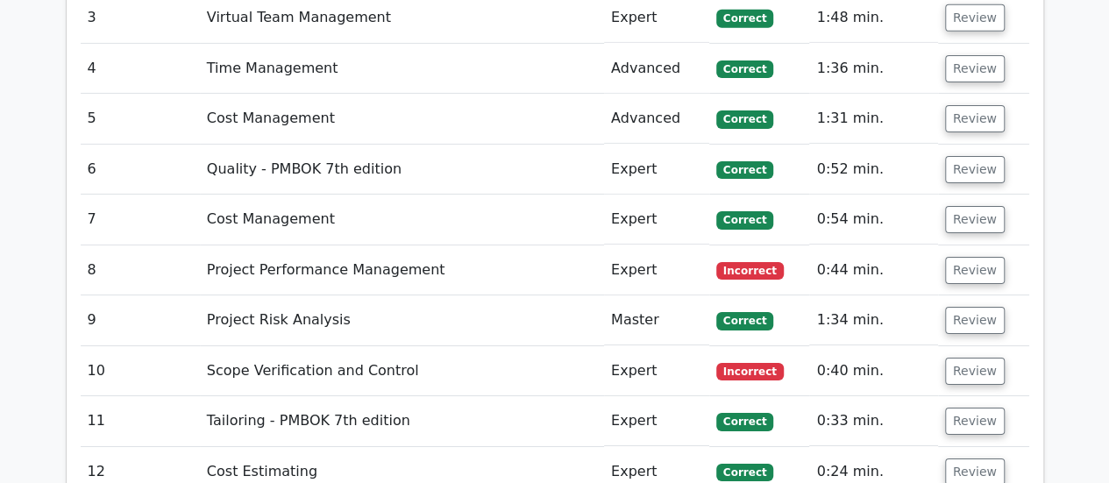
scroll to position [2893, 0]
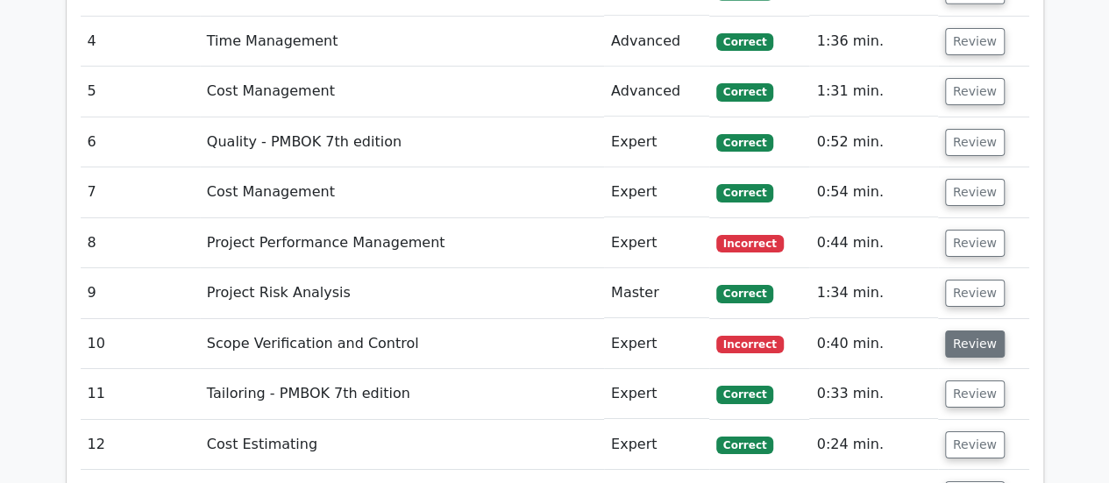
click at [974, 330] on button "Review" at bounding box center [975, 343] width 60 height 27
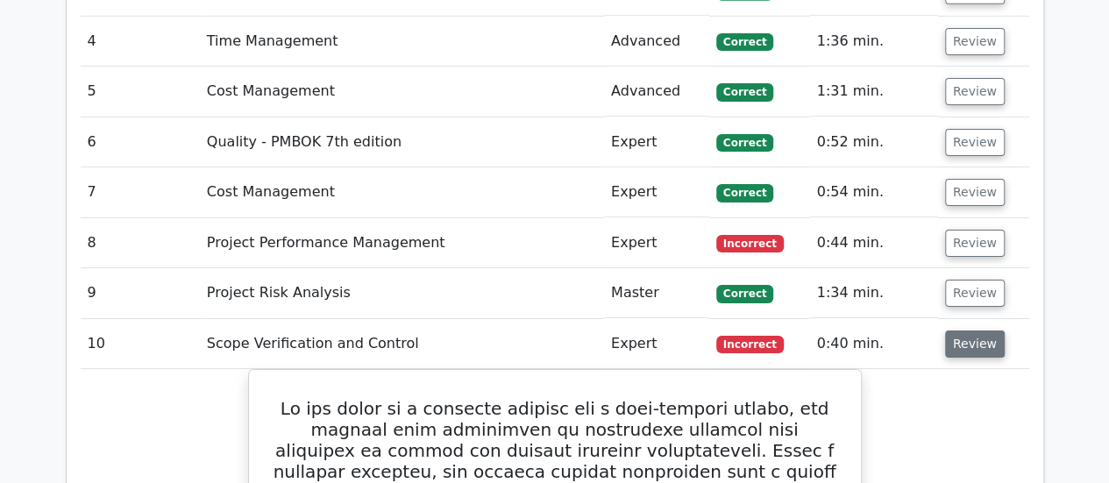
click at [975, 330] on button "Review" at bounding box center [975, 343] width 60 height 27
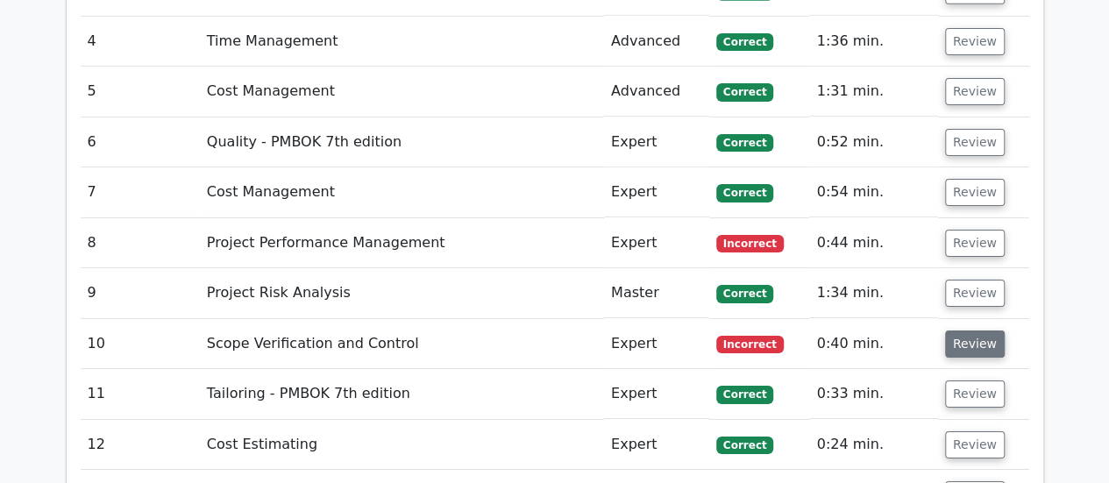
click at [984, 330] on button "Review" at bounding box center [975, 343] width 60 height 27
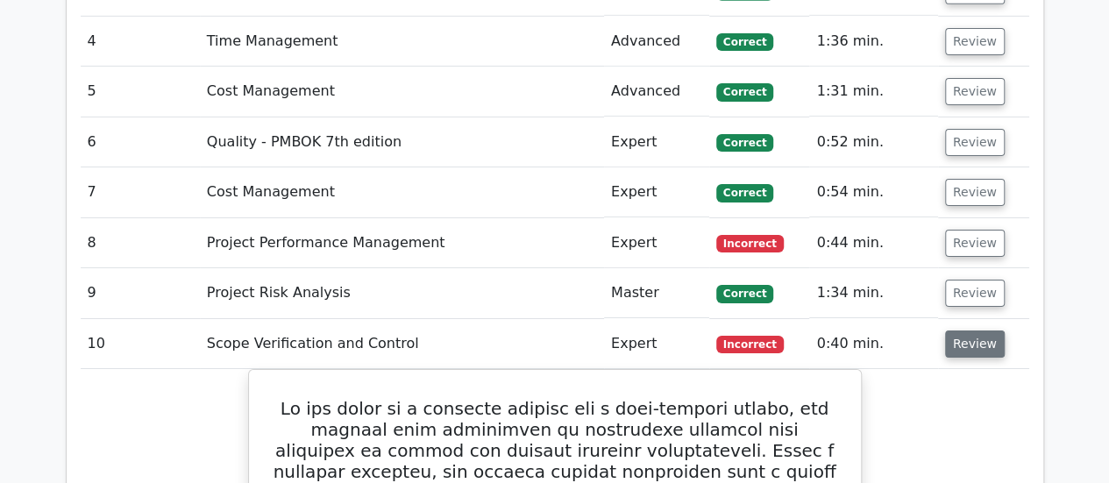
click at [966, 330] on button "Review" at bounding box center [975, 343] width 60 height 27
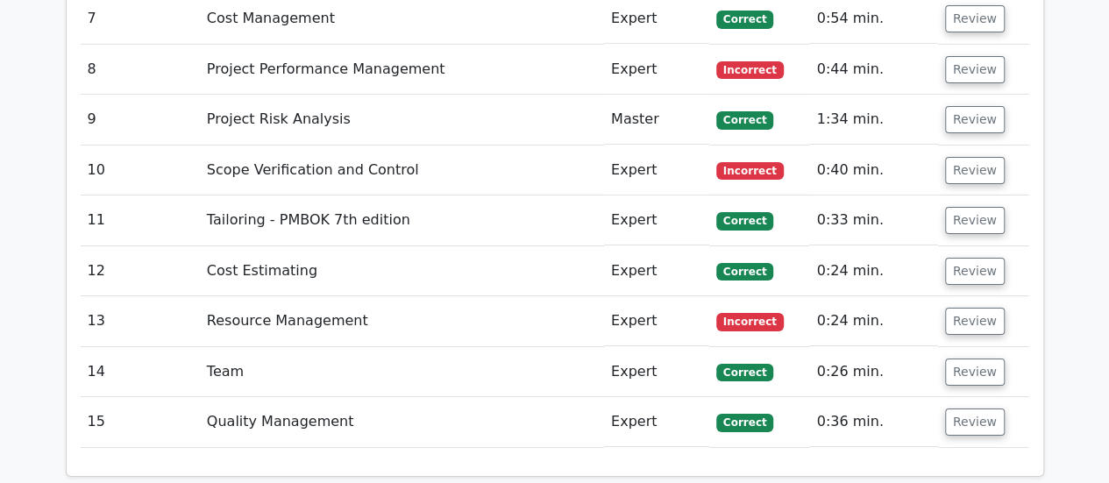
scroll to position [3068, 0]
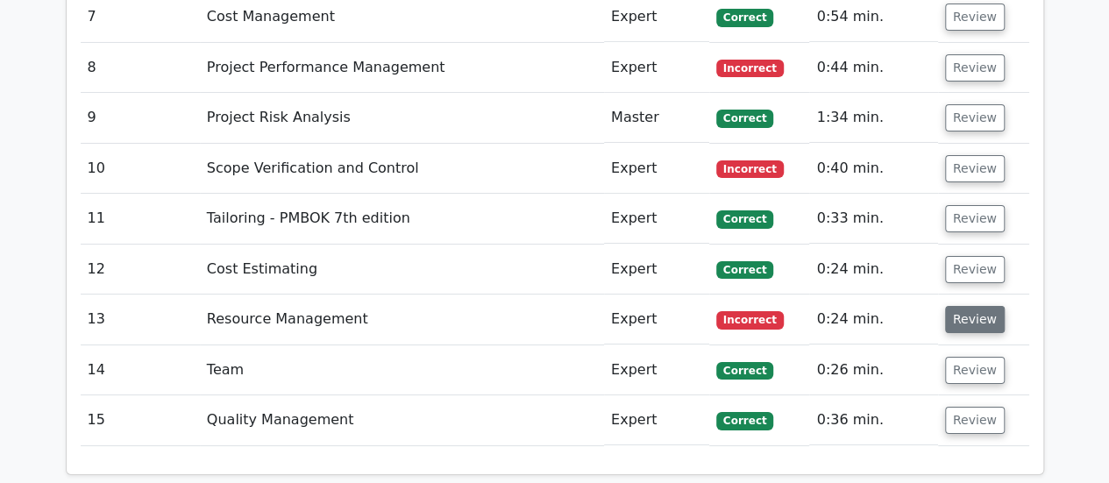
click at [955, 306] on button "Review" at bounding box center [975, 319] width 60 height 27
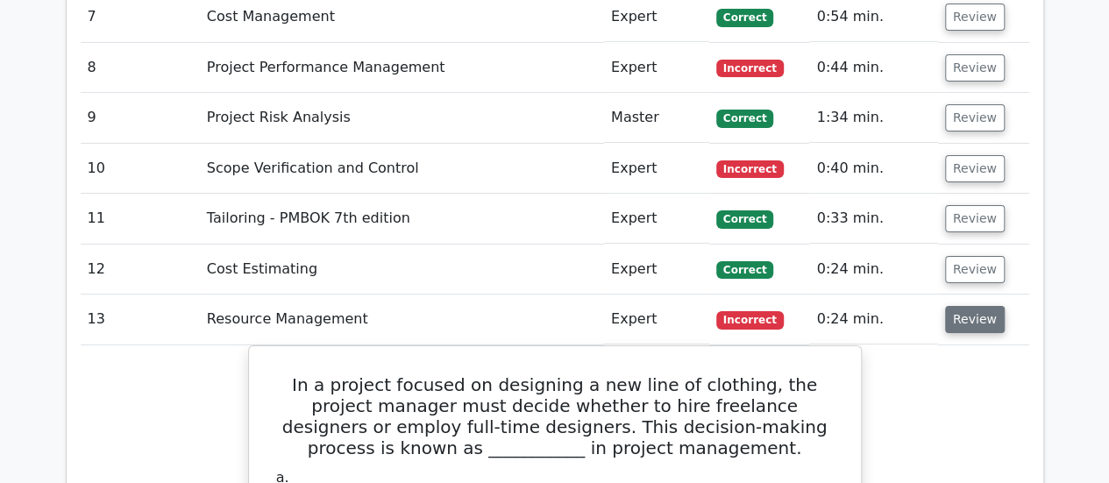
click at [977, 306] on button "Review" at bounding box center [975, 319] width 60 height 27
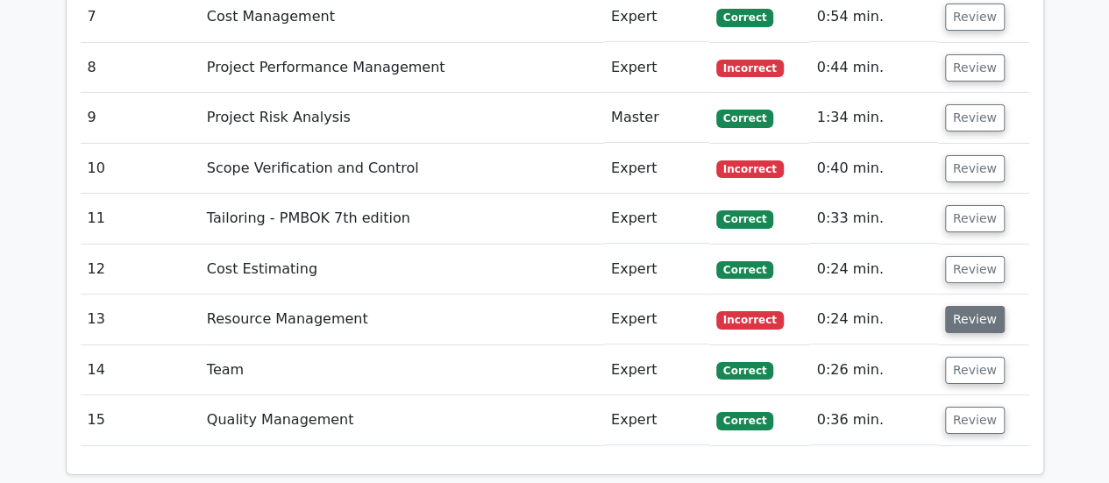
click at [976, 306] on button "Review" at bounding box center [975, 319] width 60 height 27
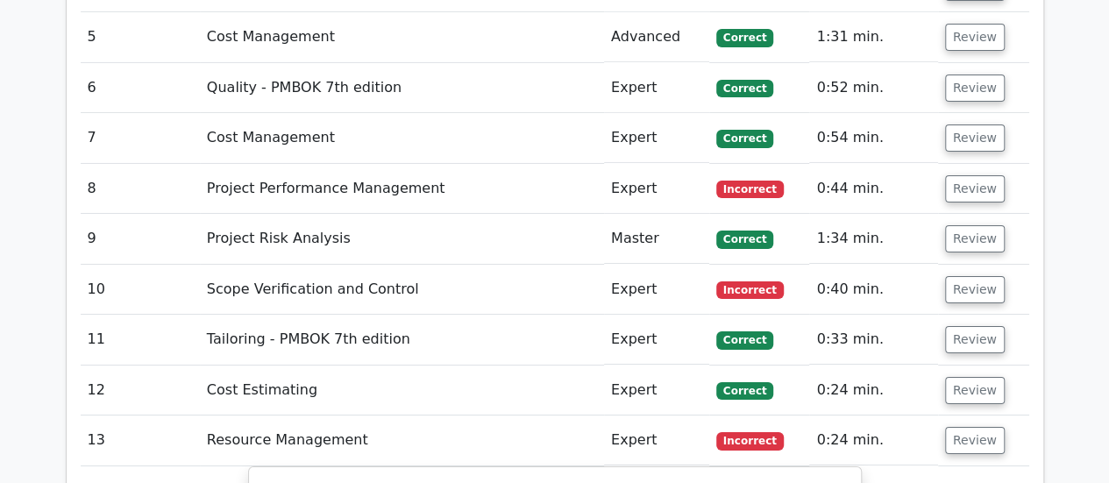
scroll to position [2893, 0]
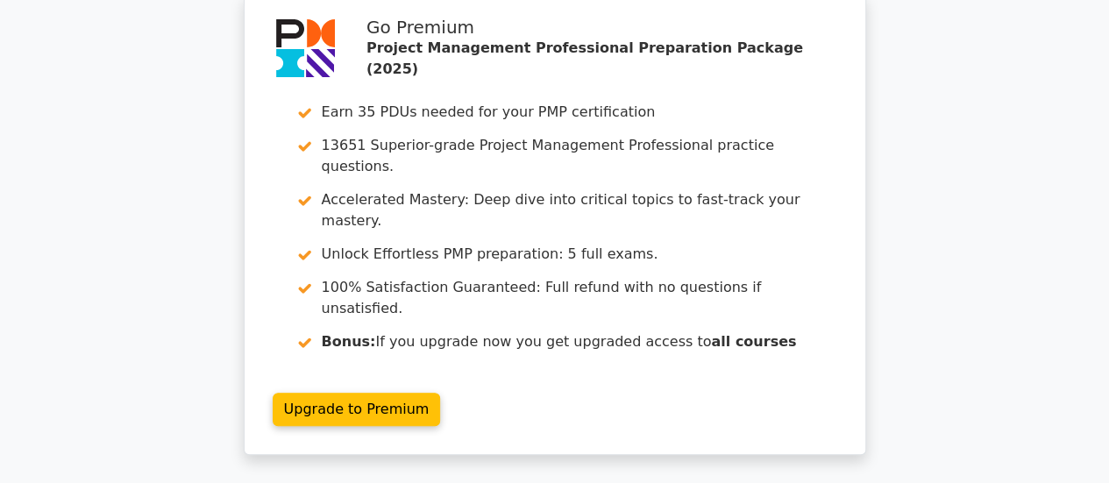
scroll to position [3730, 0]
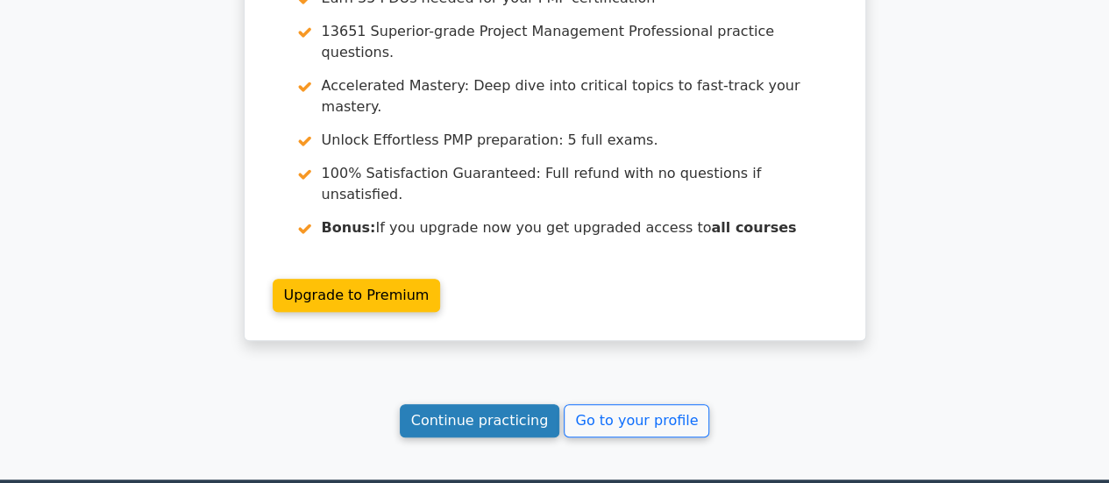
click at [505, 404] on link "Continue practicing" at bounding box center [480, 420] width 160 height 33
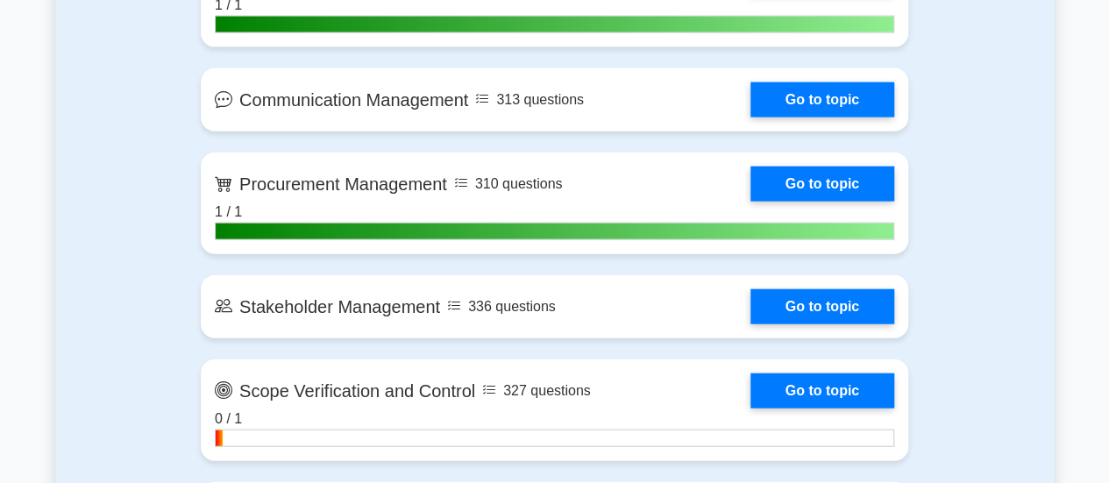
scroll to position [2016, 0]
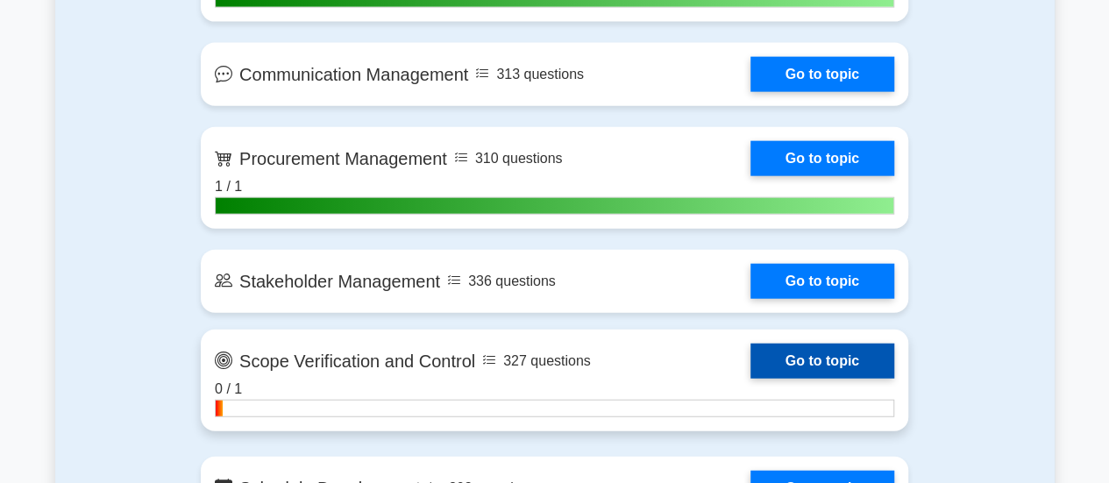
click at [812, 367] on link "Go to topic" at bounding box center [822, 361] width 144 height 35
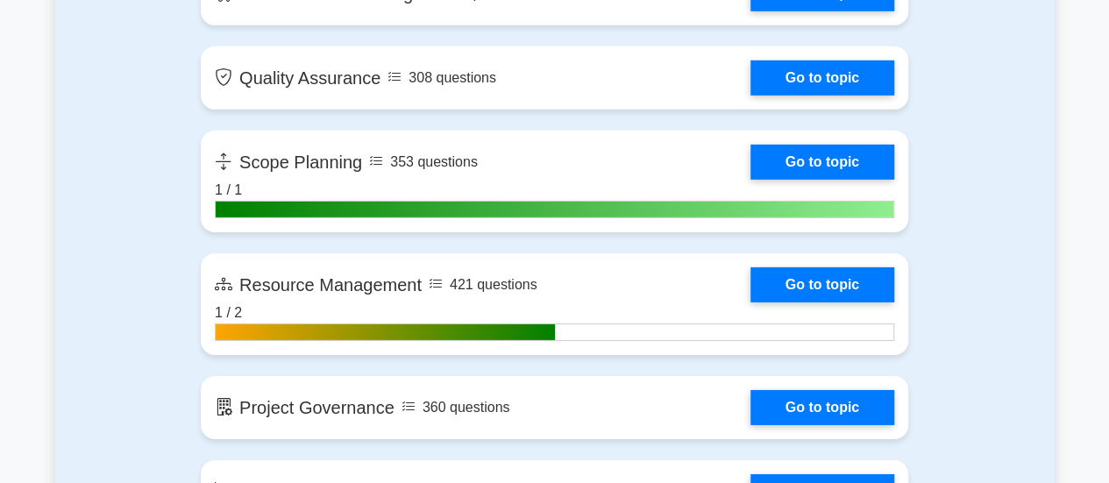
scroll to position [2805, 0]
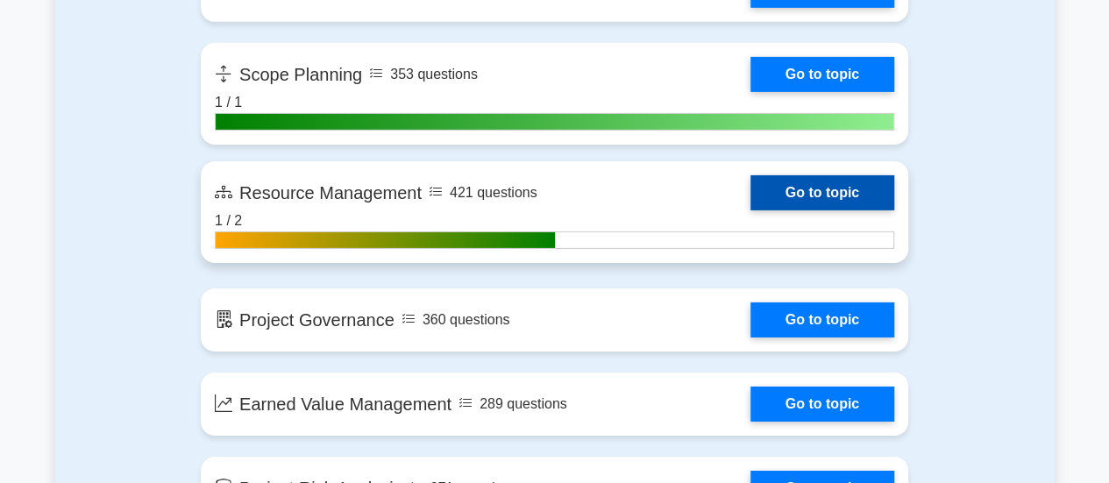
click at [850, 186] on link "Go to topic" at bounding box center [822, 192] width 144 height 35
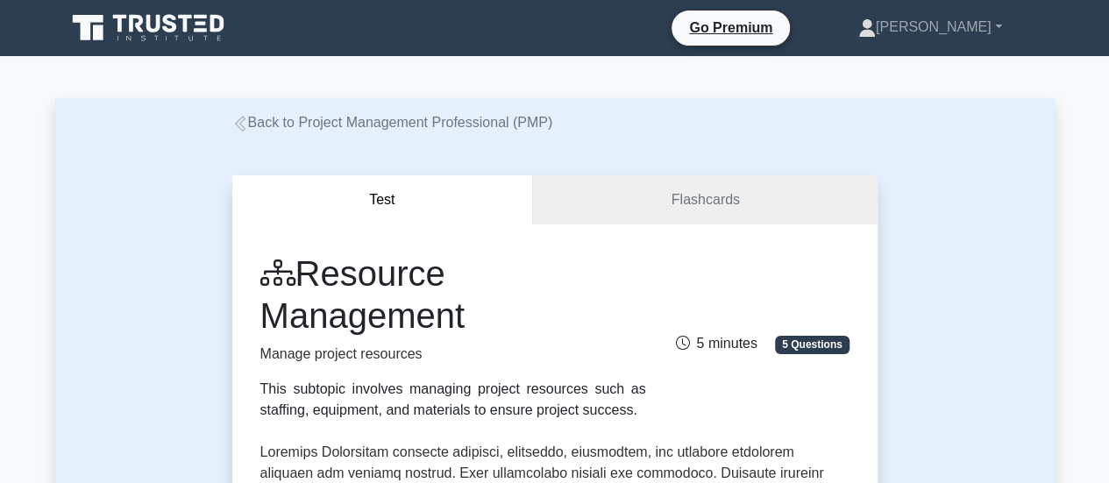
click at [238, 123] on icon at bounding box center [239, 124] width 11 height 16
